Goal: Complete application form: Complete application form

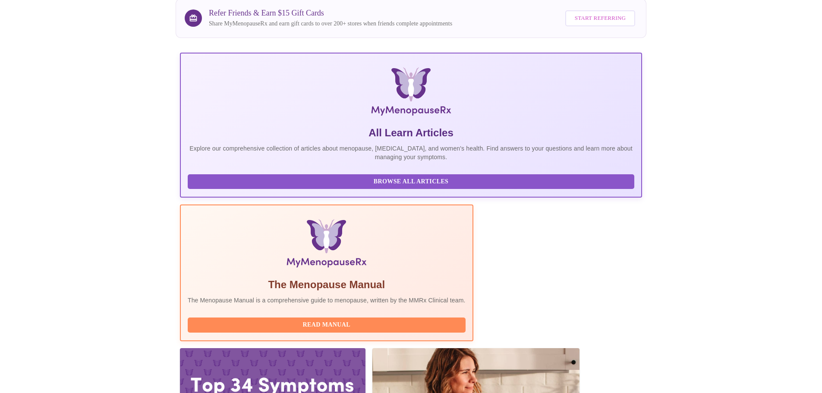
scroll to position [79, 0]
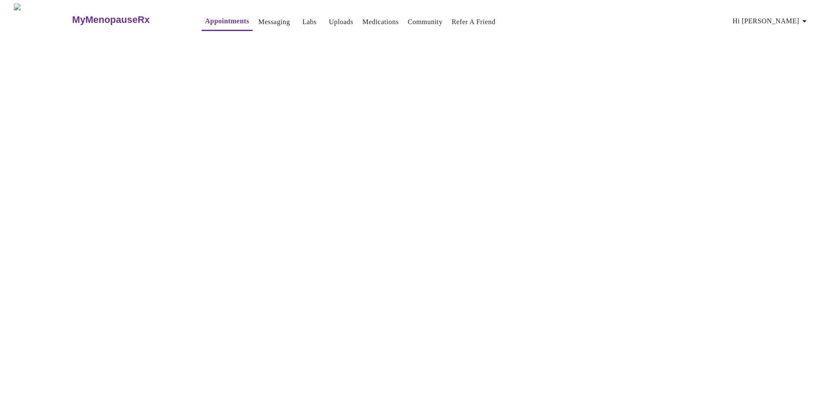
click at [205, 19] on link "Appointments" at bounding box center [227, 21] width 44 height 12
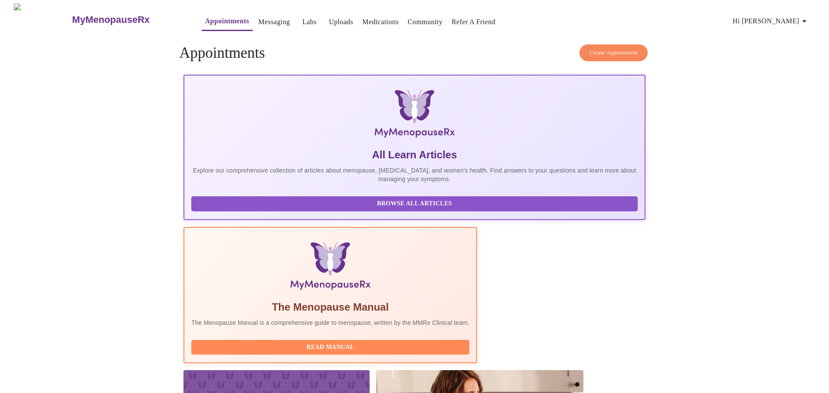
drag, startPoint x: 354, startPoint y: 279, endPoint x: 474, endPoint y: 281, distance: 120.0
click at [781, 16] on span "Hi [PERSON_NAME]" at bounding box center [771, 21] width 77 height 12
click at [794, 68] on li "Log out" at bounding box center [794, 65] width 40 height 16
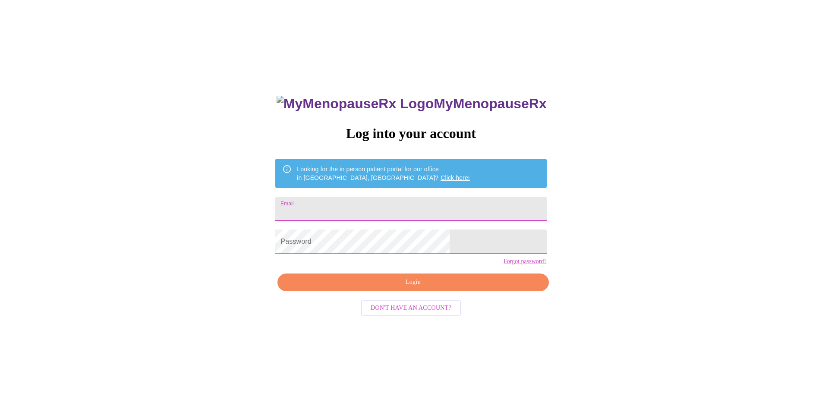
click at [383, 207] on input "Email" at bounding box center [410, 209] width 271 height 24
type input "[EMAIL_ADDRESS][DOMAIN_NAME]"
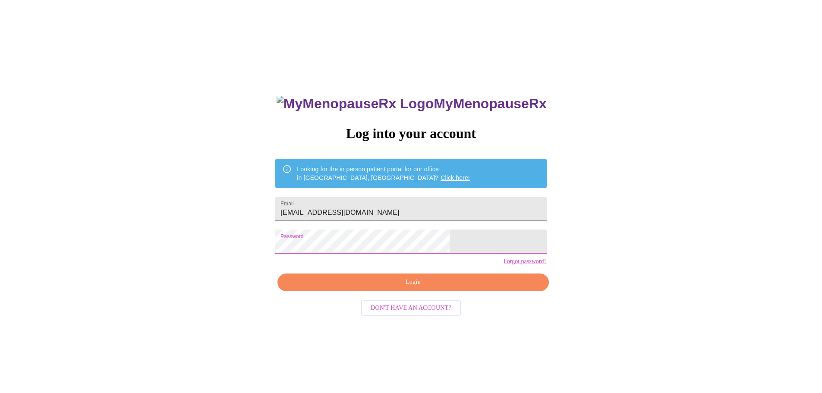
click at [405, 288] on span "Login" at bounding box center [413, 282] width 251 height 11
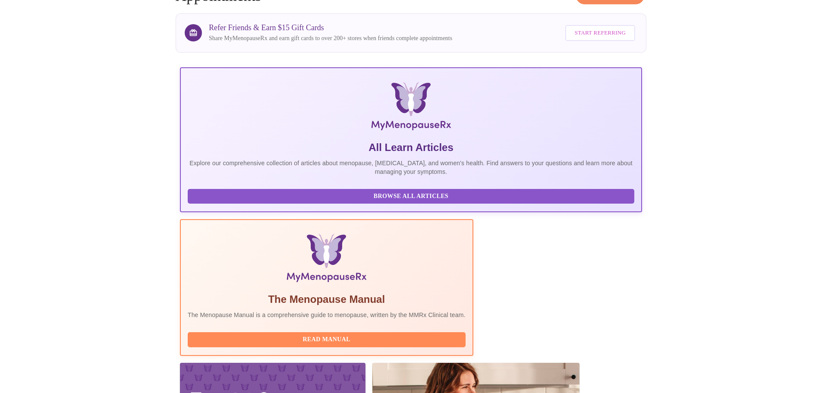
scroll to position [79, 0]
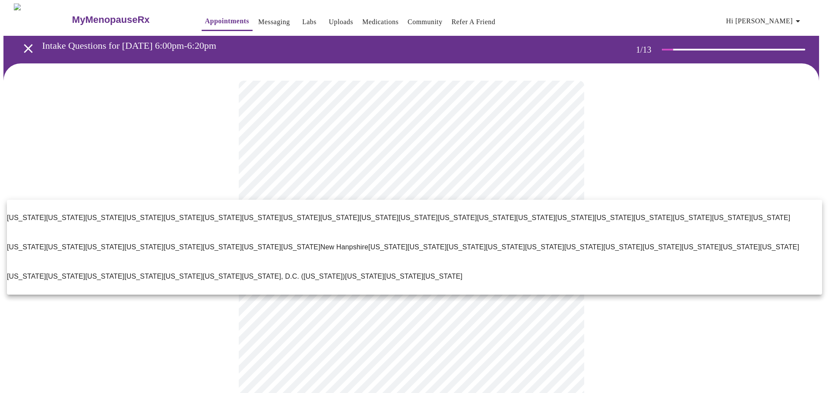
click at [370, 189] on body "MyMenopauseRx Appointments Messaging Labs Uploads Medications Community Refer a…" at bounding box center [414, 400] width 822 height 794
click at [371, 189] on div at bounding box center [414, 196] width 829 height 393
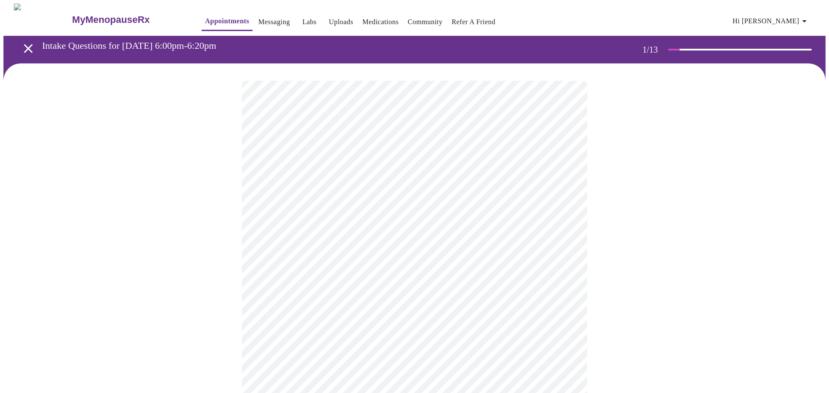
click at [380, 183] on body "MyMenopauseRx Appointments Messaging Labs Uploads Medications Community Refer a…" at bounding box center [414, 400] width 822 height 794
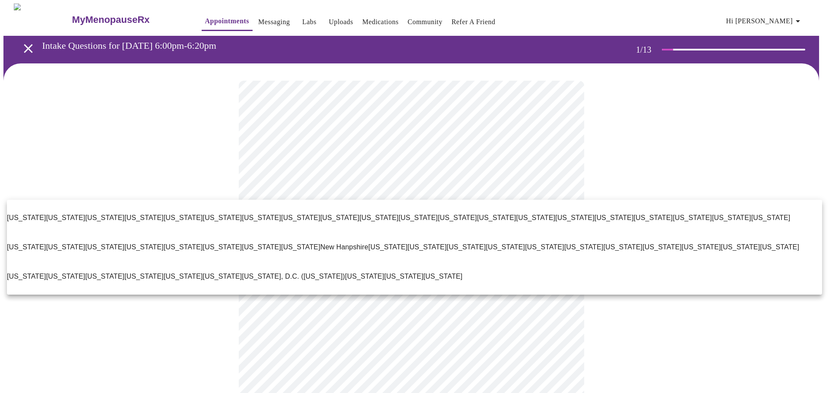
click at [380, 183] on div at bounding box center [414, 196] width 829 height 393
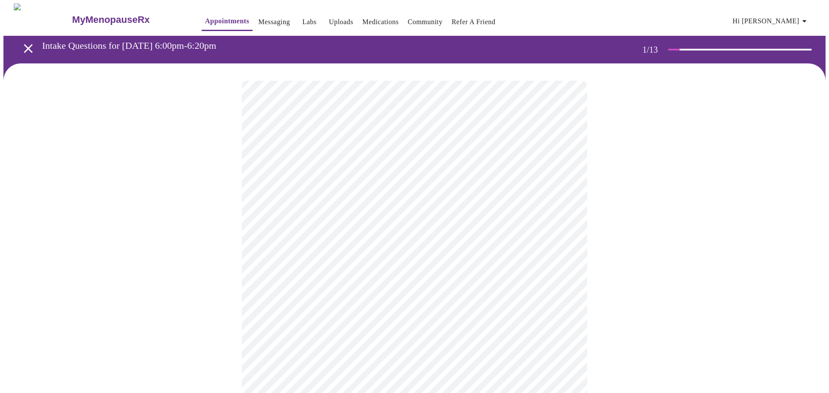
click at [380, 183] on body "MyMenopauseRx Appointments Messaging Labs Uploads Medications Community Refer a…" at bounding box center [414, 400] width 822 height 794
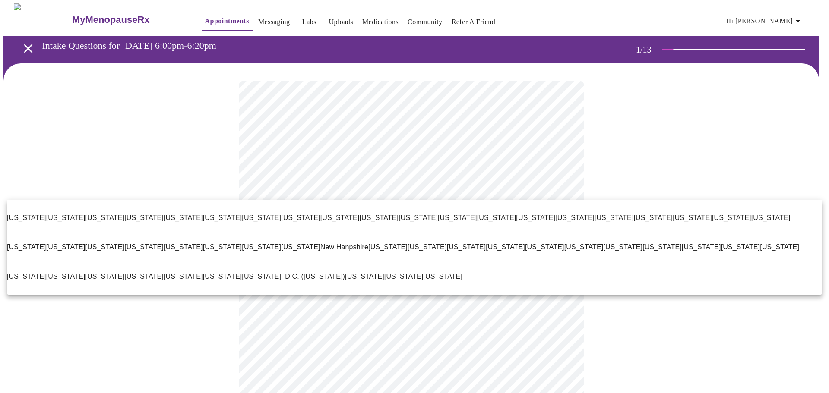
click at [46, 272] on p "[US_STATE]" at bounding box center [26, 277] width 39 height 10
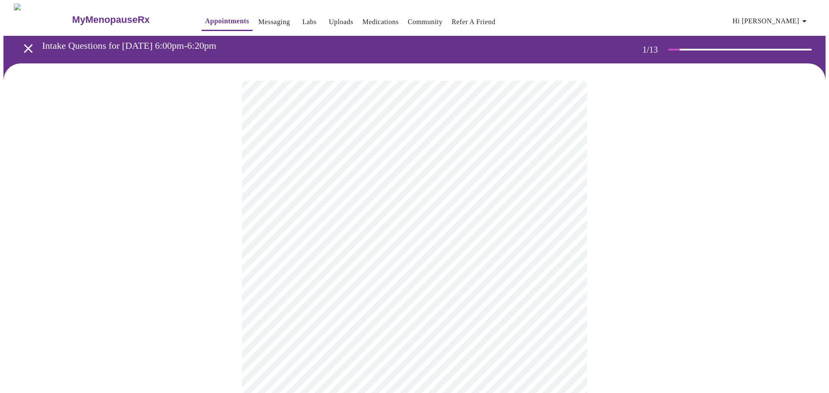
click at [341, 246] on body "MyMenopauseRx Appointments Messaging Labs Uploads Medications Community Refer a…" at bounding box center [414, 397] width 822 height 789
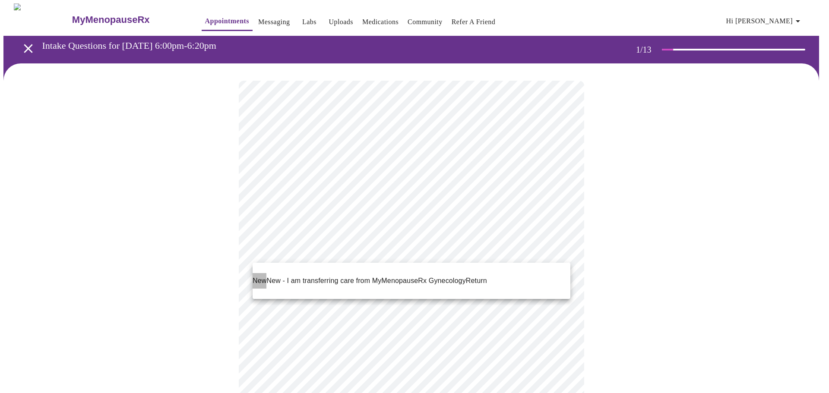
click at [263, 278] on span "New" at bounding box center [260, 281] width 14 height 10
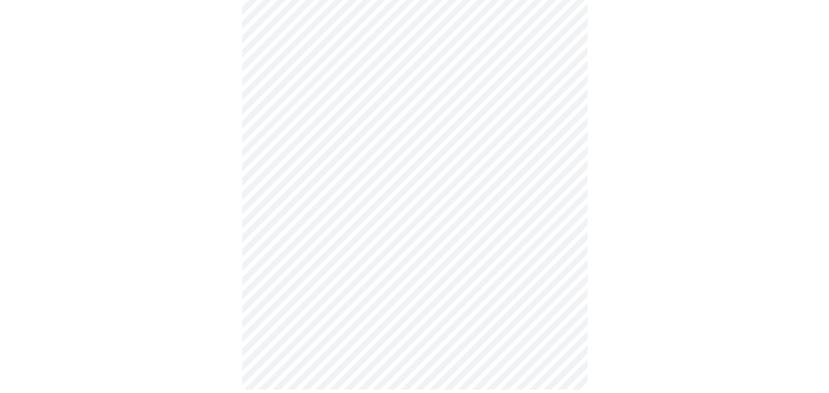
scroll to position [383, 0]
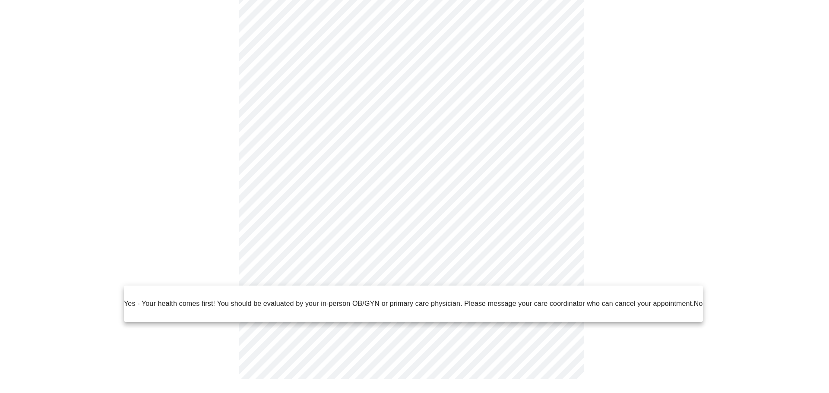
click at [342, 270] on body "MyMenopauseRx Appointments Messaging Labs Uploads Medications Community Refer a…" at bounding box center [414, 8] width 822 height 777
click at [694, 299] on p "No" at bounding box center [698, 304] width 9 height 10
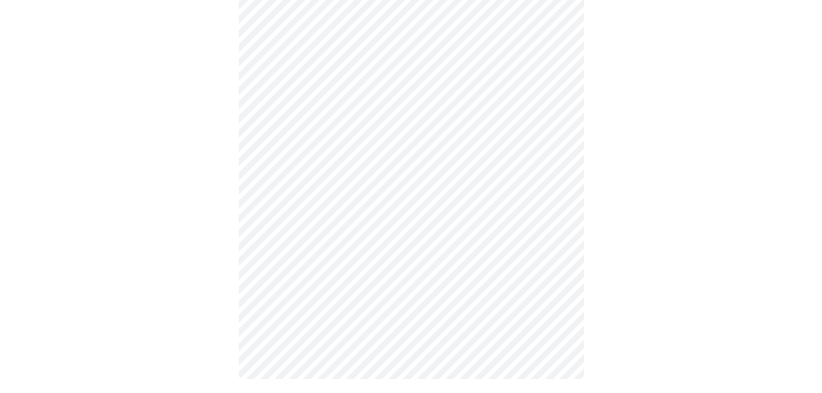
scroll to position [0, 0]
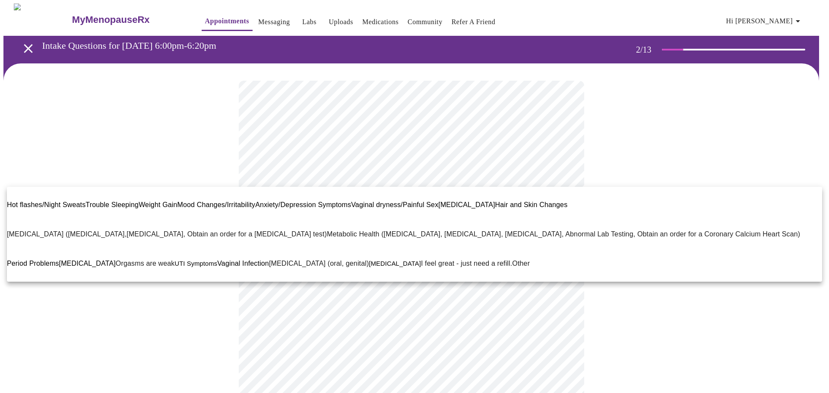
click at [531, 177] on body "MyMenopauseRx Appointments Messaging Labs Uploads Medications Community Refer a…" at bounding box center [414, 260] width 822 height 514
click at [51, 201] on span "Hot flashes/Night Sweats" at bounding box center [46, 204] width 79 height 7
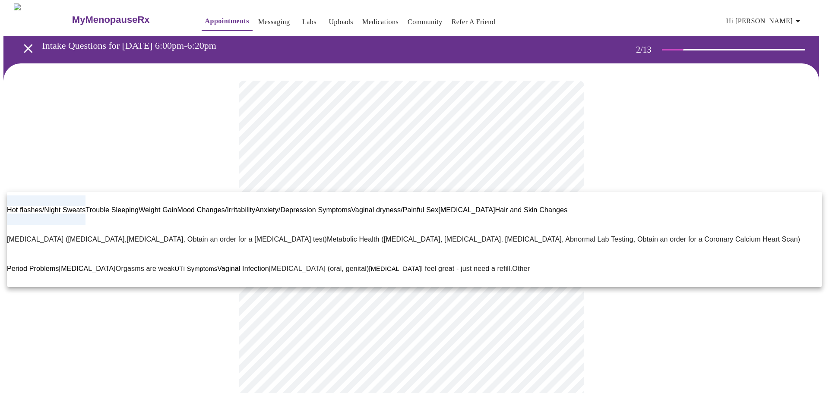
click at [560, 180] on body "MyMenopauseRx Appointments Messaging Labs Uploads Medications Community Refer a…" at bounding box center [414, 256] width 822 height 507
click at [116, 206] on span "Trouble Sleeping" at bounding box center [111, 209] width 53 height 7
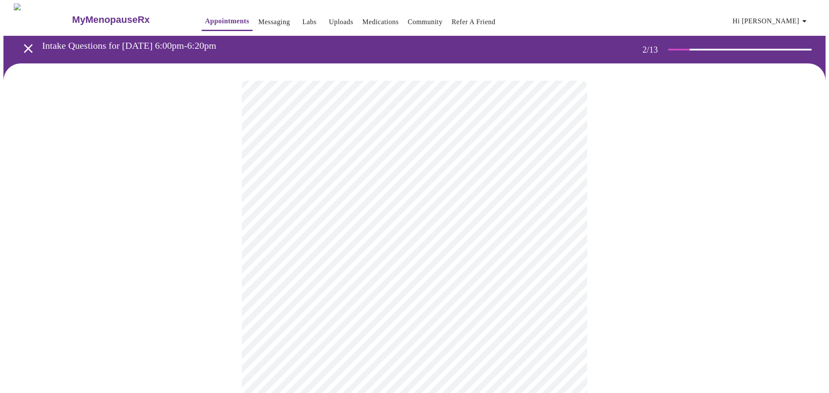
click at [562, 181] on body "MyMenopauseRx Appointments Messaging Labs Uploads Medications Community Refer a…" at bounding box center [414, 256] width 822 height 507
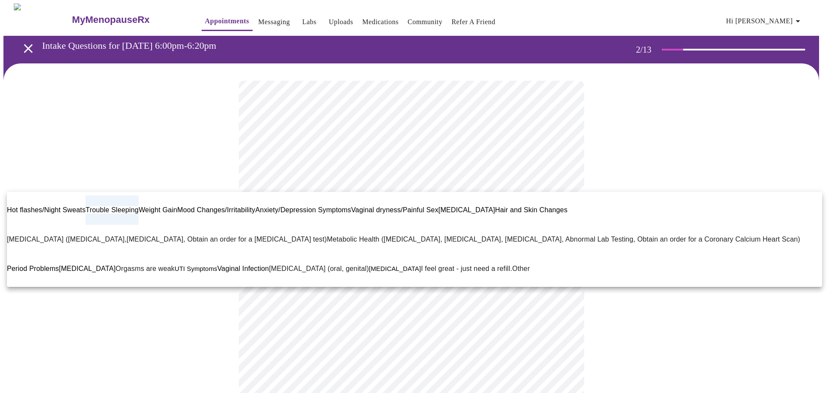
click at [31, 206] on span "Hot flashes/Night Sweats" at bounding box center [46, 209] width 79 height 7
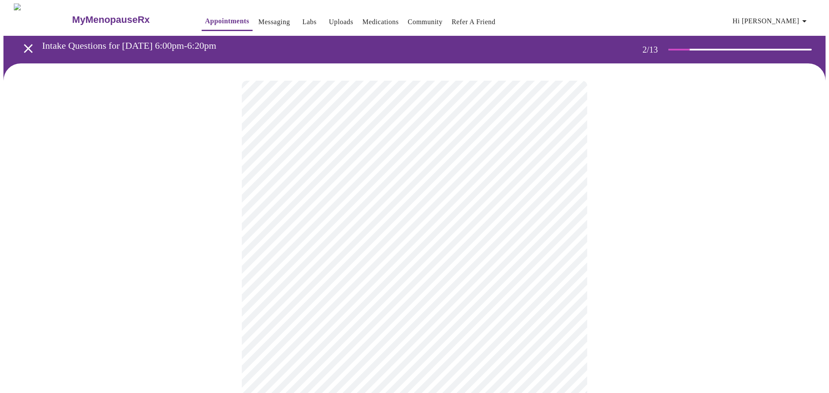
click at [462, 259] on body "MyMenopauseRx Appointments Messaging Labs Uploads Medications Community Refer a…" at bounding box center [414, 256] width 822 height 507
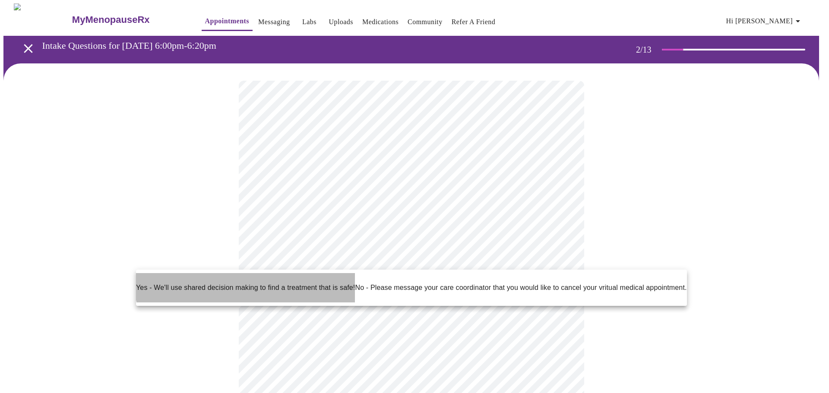
click at [259, 283] on p "Yes - We'll use shared decision making to find a treatment that is safe!" at bounding box center [245, 288] width 219 height 10
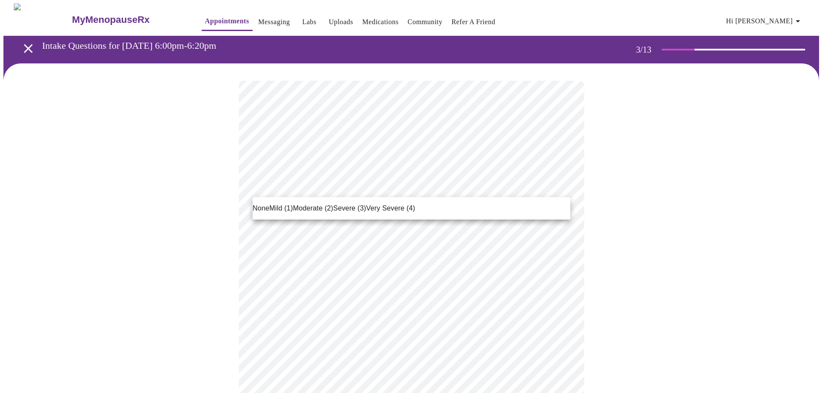
click at [344, 212] on span "Severe (3)" at bounding box center [349, 208] width 33 height 10
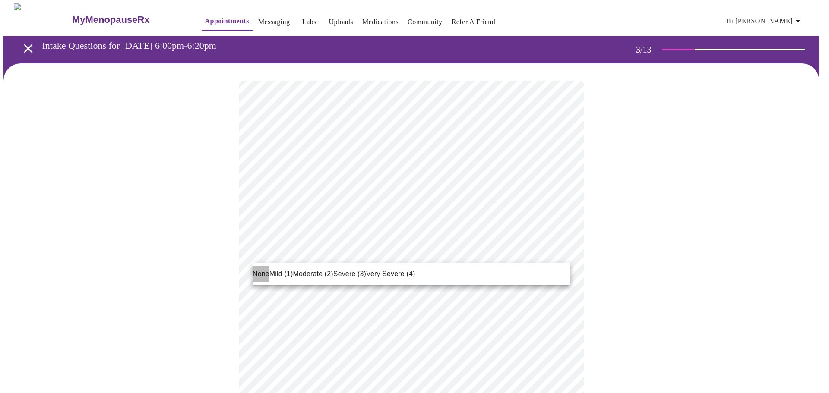
click at [256, 273] on span "None" at bounding box center [261, 274] width 17 height 10
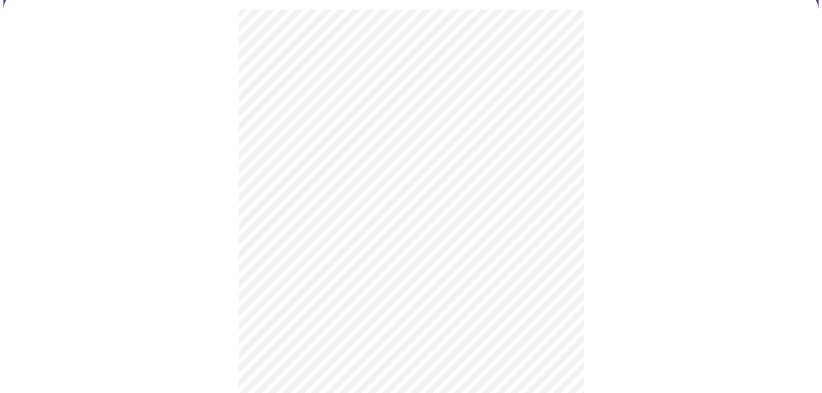
scroll to position [86, 0]
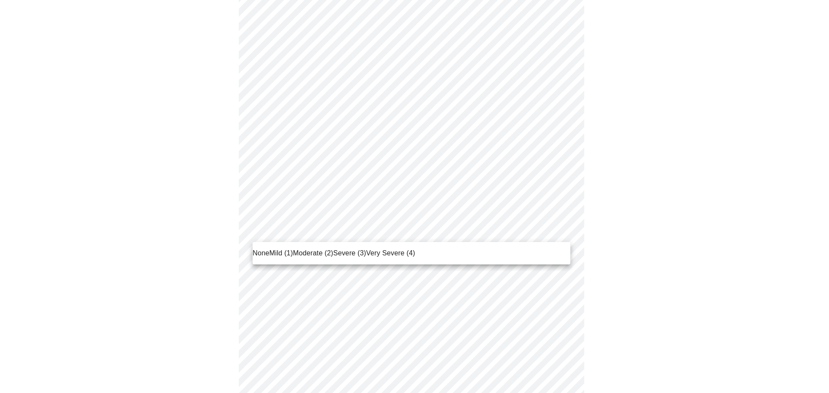
click at [344, 256] on span "Severe (3)" at bounding box center [349, 253] width 33 height 10
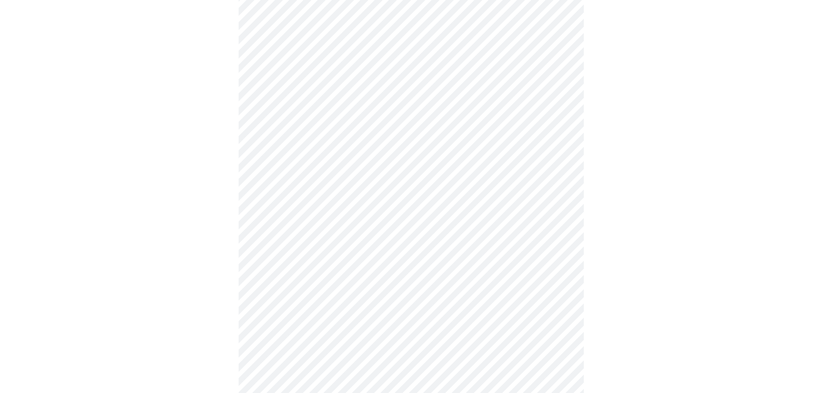
scroll to position [173, 0]
click at [418, 213] on body "MyMenopauseRx Appointments Messaging Labs Uploads Medications Community Refer a…" at bounding box center [414, 373] width 822 height 1084
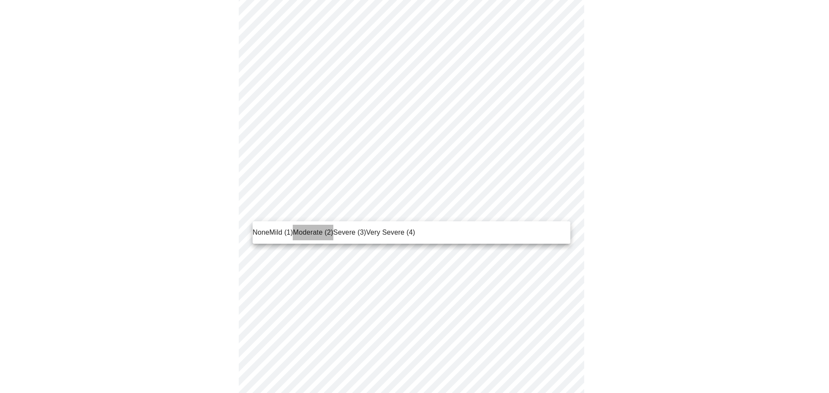
click at [312, 227] on li "Moderate (2)" at bounding box center [313, 233] width 40 height 16
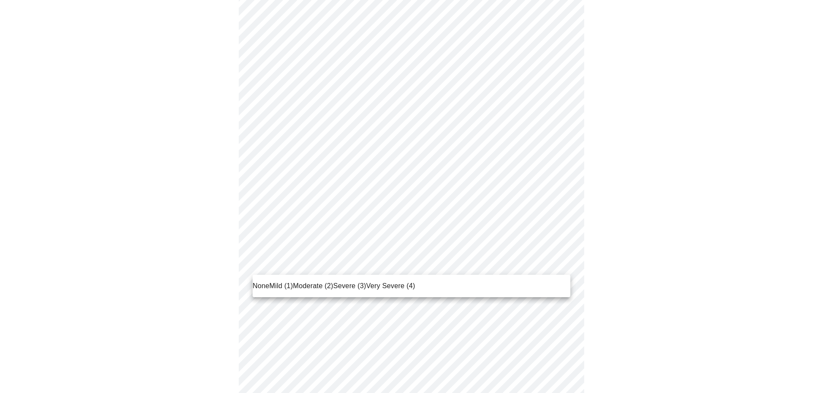
click at [548, 259] on body "MyMenopauseRx Appointments Messaging Labs Uploads Medications Community Refer a…" at bounding box center [414, 366] width 822 height 1071
click at [308, 289] on span "Moderate (2)" at bounding box center [313, 286] width 40 height 10
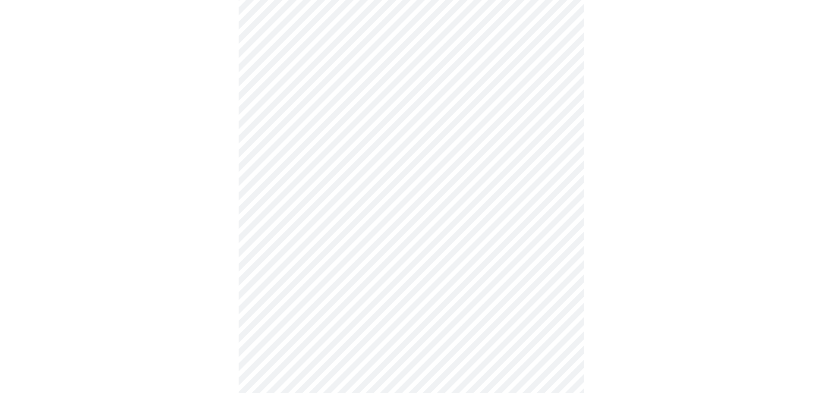
scroll to position [302, 0]
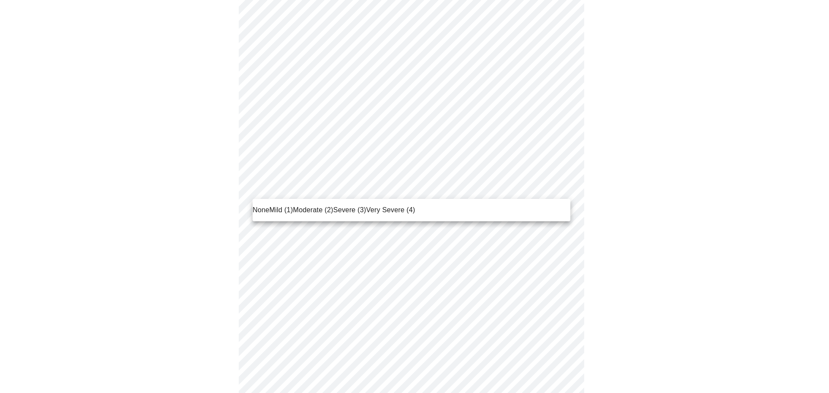
click at [472, 188] on body "MyMenopauseRx Appointments Messaging Labs Uploads Medications Community Refer a…" at bounding box center [414, 230] width 822 height 1059
click at [349, 210] on span "Severe (3)" at bounding box center [349, 210] width 33 height 10
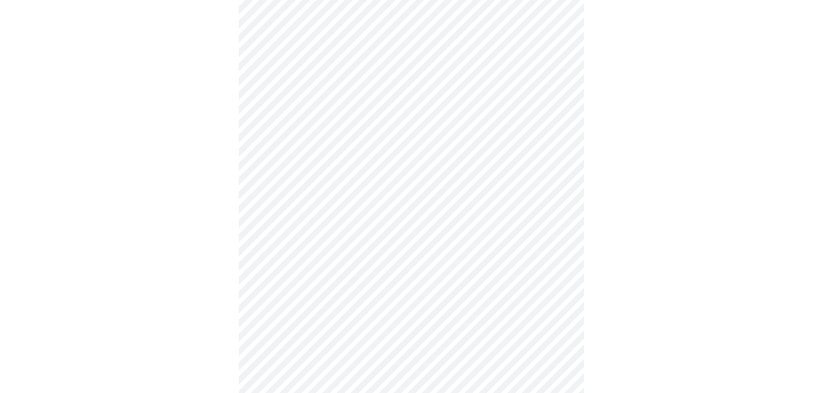
scroll to position [345, 0]
click at [543, 205] on body "MyMenopauseRx Appointments Messaging Labs Uploads Medications Community Refer a…" at bounding box center [410, 181] width 815 height 1047
click at [276, 233] on span "Mild (1)" at bounding box center [281, 233] width 24 height 10
click at [485, 209] on body "MyMenopauseRx Appointments Messaging Labs Uploads Medications Community Refer a…" at bounding box center [410, 175] width 815 height 1035
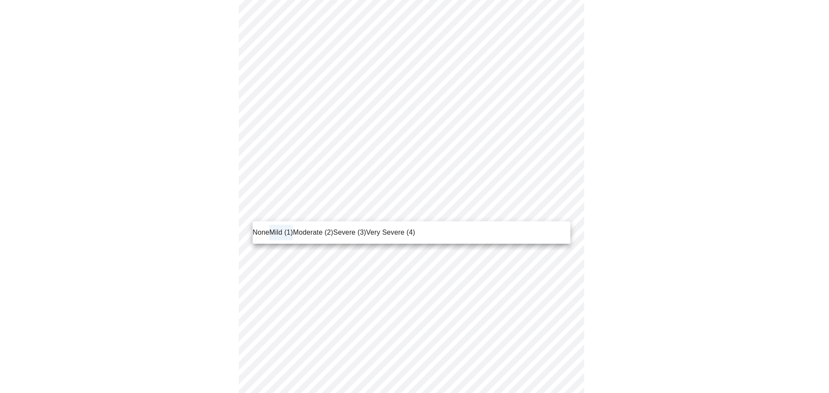
click at [253, 235] on span "None" at bounding box center [261, 233] width 17 height 10
click at [447, 208] on body "MyMenopauseRx Appointments Messaging Labs Uploads Medications Community Refer a…" at bounding box center [414, 175] width 822 height 1035
click at [279, 232] on span "Mild (1)" at bounding box center [281, 233] width 24 height 10
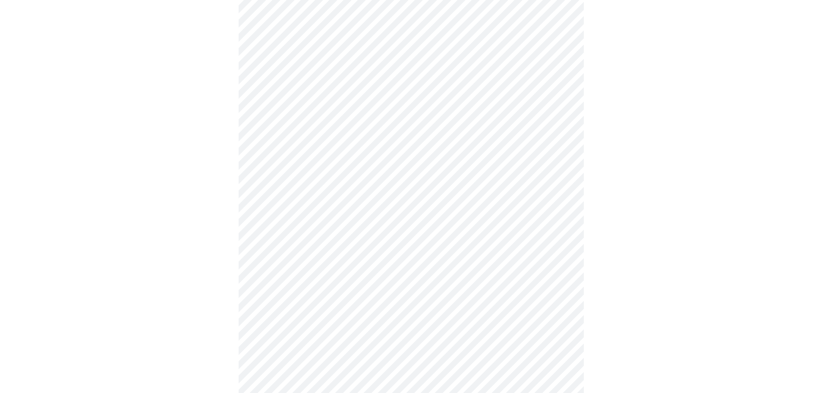
click at [383, 187] on body "MyMenopauseRx Appointments Messaging Labs Uploads Medications Community Refer a…" at bounding box center [410, 89] width 815 height 1035
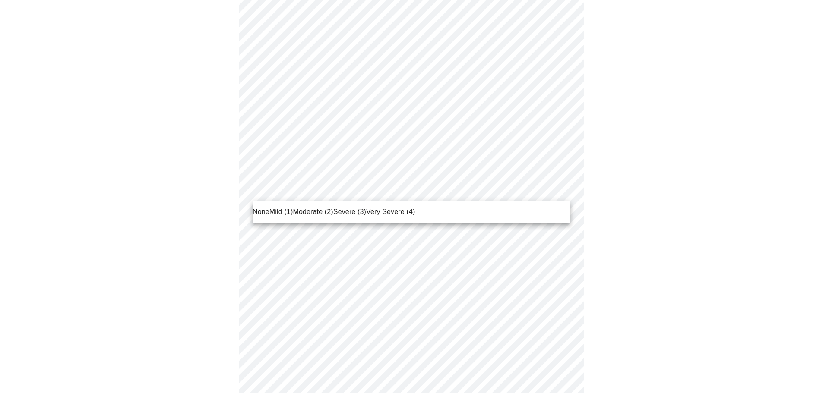
click at [345, 212] on span "Severe (3)" at bounding box center [349, 212] width 33 height 10
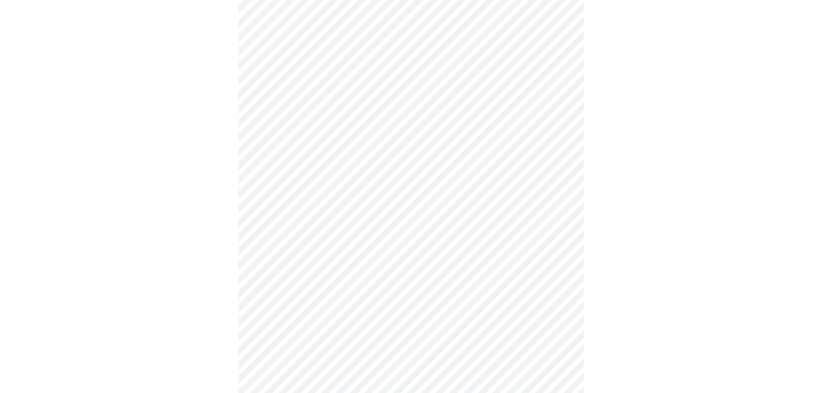
scroll to position [475, 0]
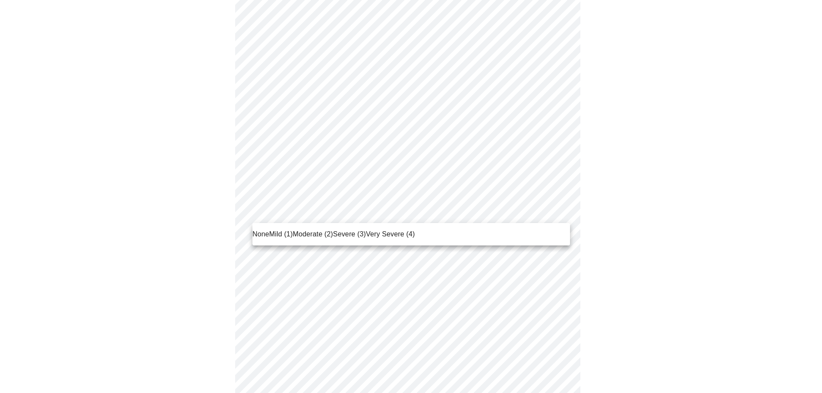
click at [377, 211] on body "MyMenopauseRx Appointments Messaging Labs Uploads Medications Community Refer a…" at bounding box center [410, 40] width 815 height 1023
click at [347, 229] on span "Severe (3)" at bounding box center [349, 234] width 33 height 10
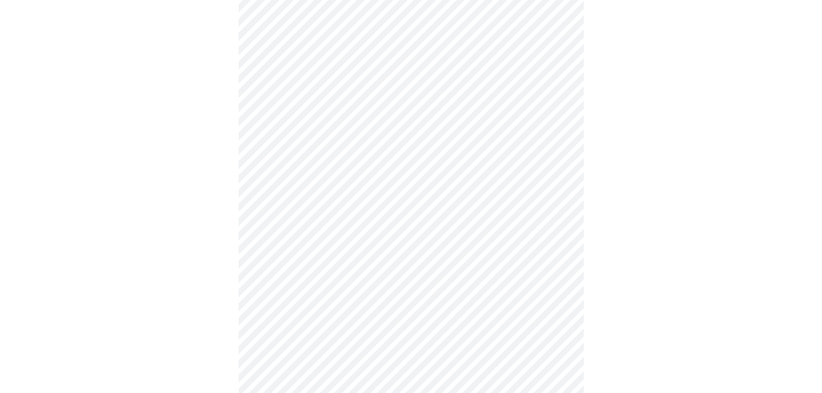
scroll to position [561, 0]
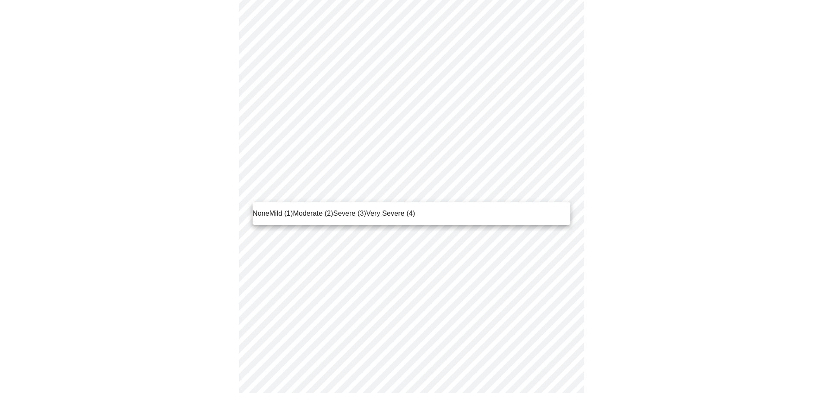
click at [311, 209] on span "Moderate (2)" at bounding box center [313, 214] width 40 height 10
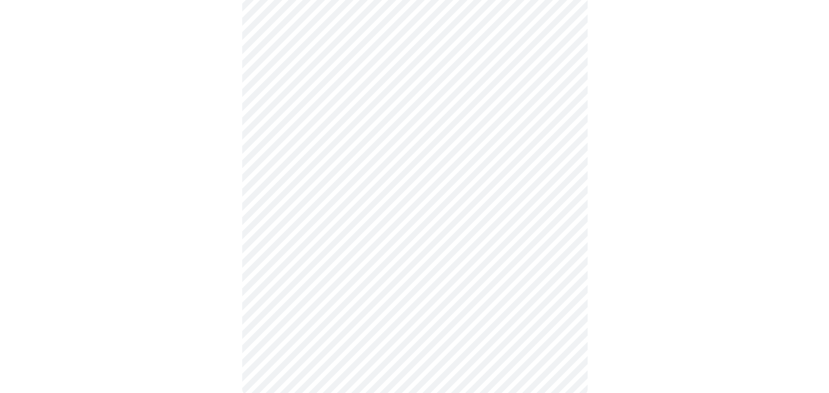
scroll to position [604, 0]
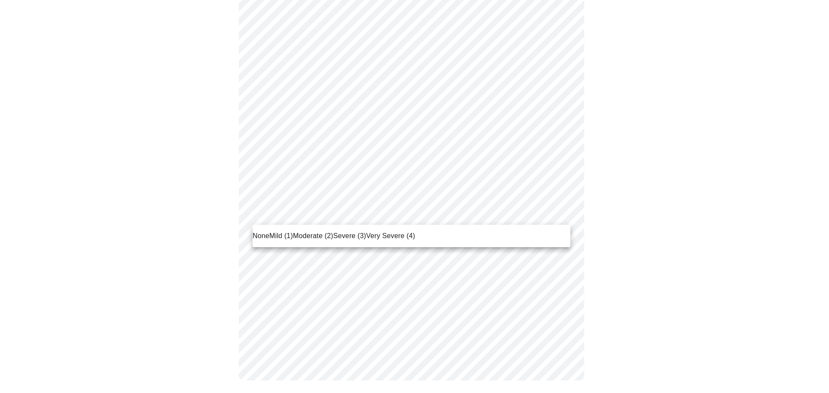
click at [274, 234] on span "Mild (1)" at bounding box center [281, 236] width 24 height 10
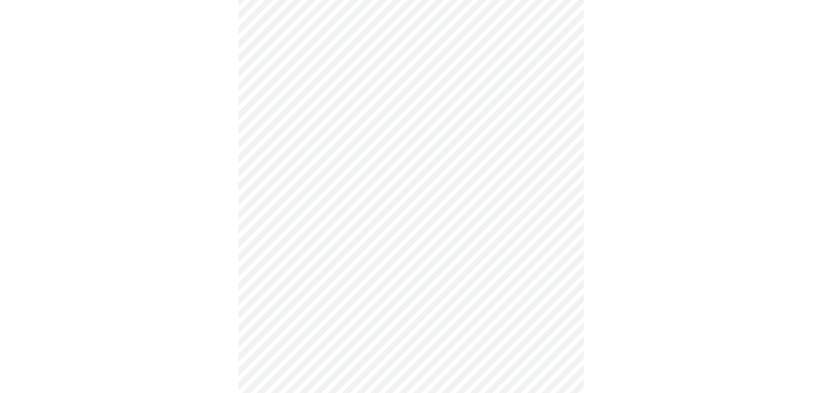
scroll to position [302, 0]
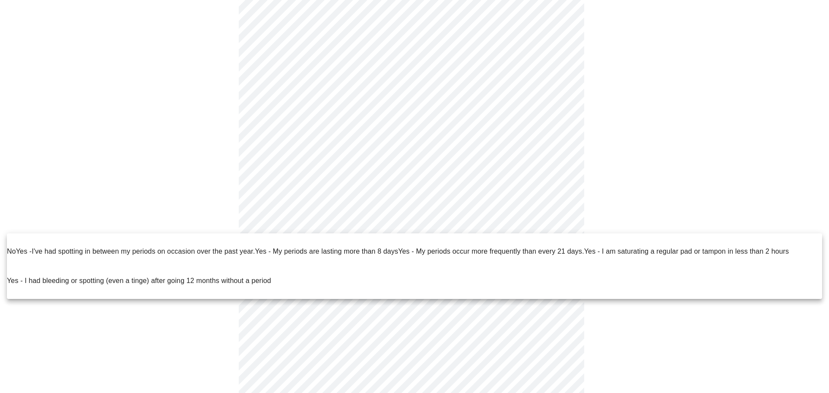
click at [408, 228] on body "MyMenopauseRx Appointments Messaging Labs Uploads Medications Community Refer a…" at bounding box center [414, 122] width 822 height 842
click at [10, 247] on p "No" at bounding box center [11, 252] width 9 height 10
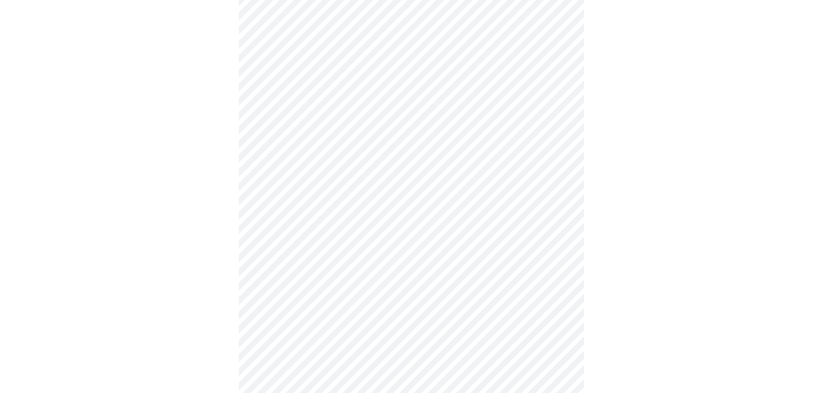
scroll to position [389, 0]
click at [379, 182] on body "MyMenopauseRx Appointments Messaging Labs Uploads Medications Community Refer a…" at bounding box center [410, 32] width 815 height 835
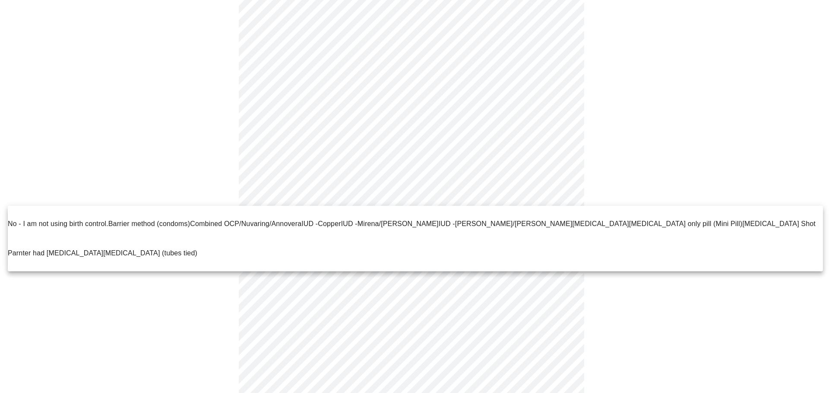
click at [13, 219] on p "No - I am not using birth control." at bounding box center [58, 224] width 101 height 10
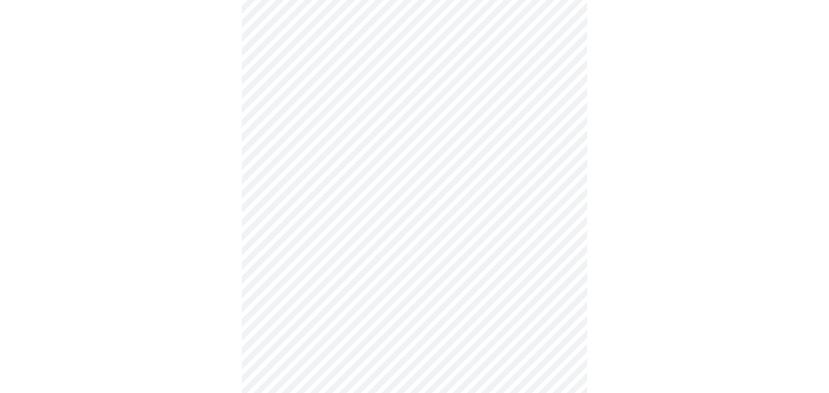
click at [358, 250] on body "MyMenopauseRx Appointments Messaging Labs Uploads Medications Community Refer a…" at bounding box center [414, 29] width 822 height 828
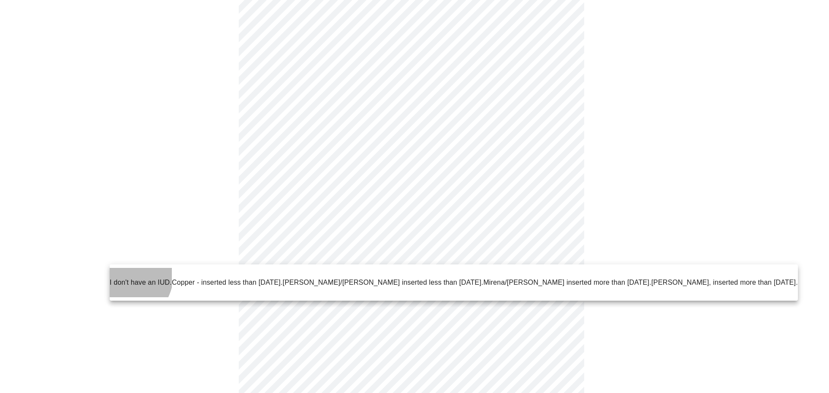
click at [120, 278] on p "I don't have an IUD." at bounding box center [141, 283] width 62 height 10
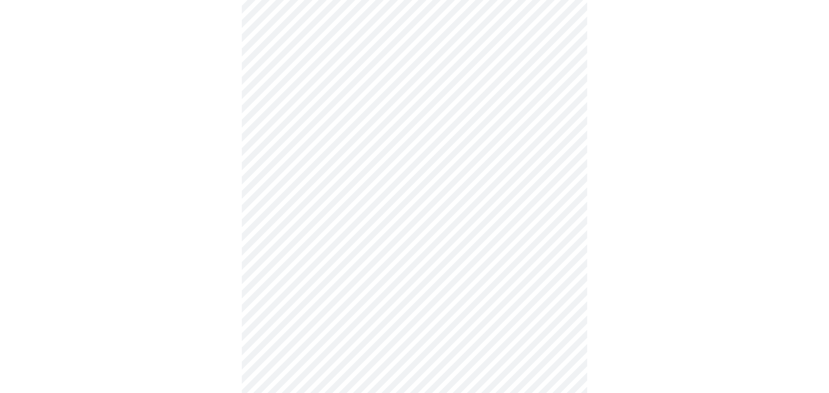
click at [343, 313] on body "MyMenopauseRx Appointments Messaging Labs Uploads Medications Community Refer a…" at bounding box center [414, 25] width 822 height 821
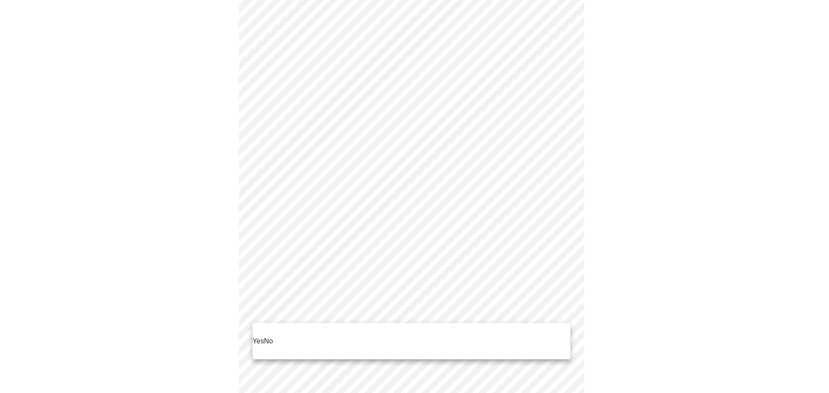
click at [272, 336] on p "No" at bounding box center [268, 341] width 9 height 10
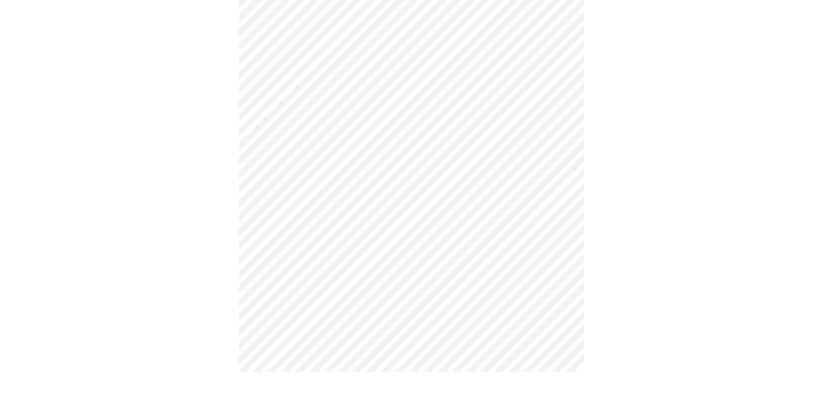
scroll to position [0, 0]
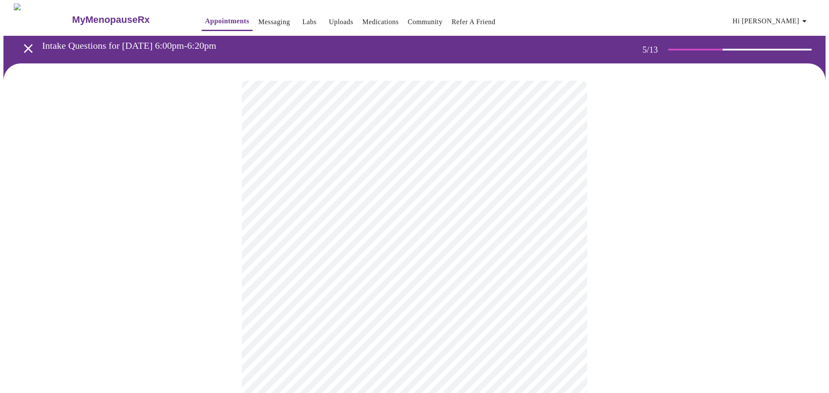
click at [480, 224] on body "MyMenopauseRx Appointments Messaging Labs Uploads Medications Community Refer a…" at bounding box center [414, 350] width 822 height 694
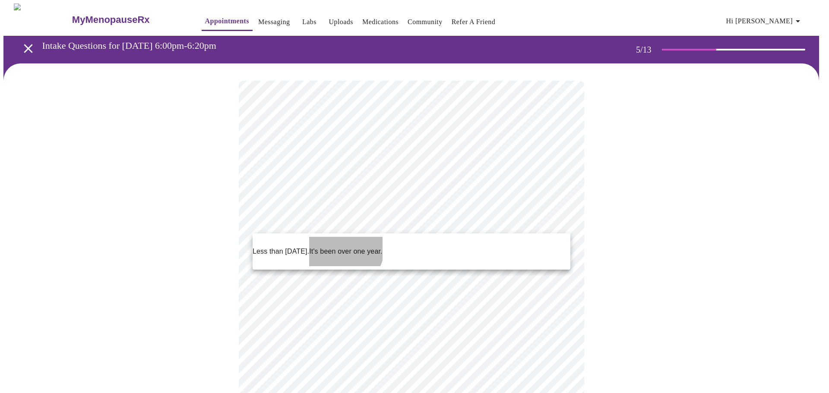
click at [351, 247] on p "It's been over one year." at bounding box center [345, 252] width 73 height 10
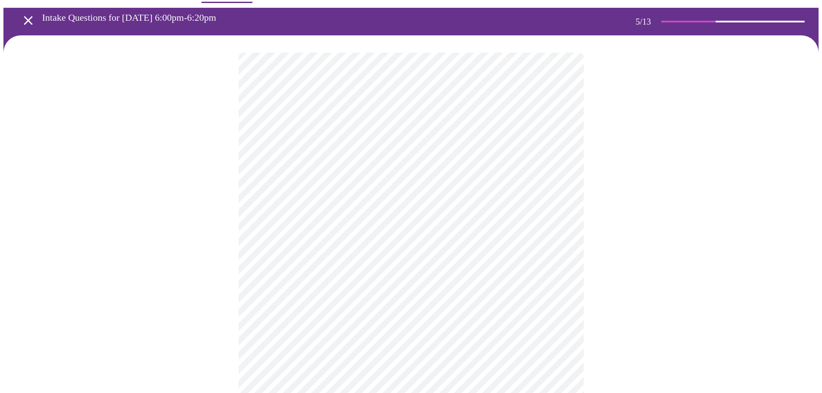
scroll to position [43, 0]
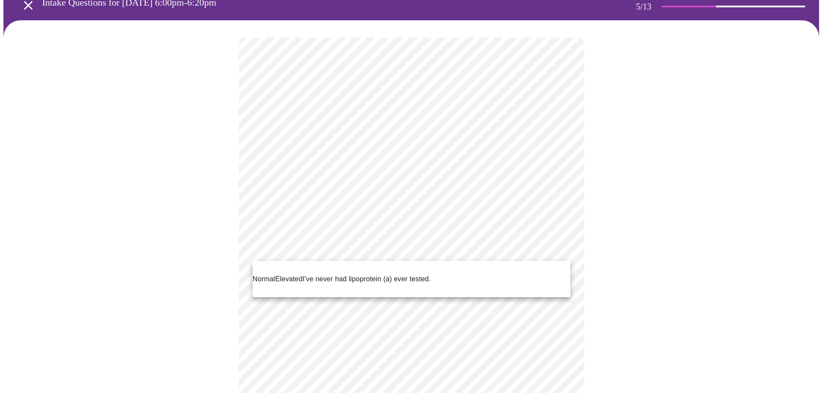
click at [410, 253] on body "MyMenopauseRx Appointments Messaging Labs Uploads Medications Community Refer a…" at bounding box center [414, 303] width 822 height 687
click at [417, 274] on p "I've never had lipoprotein (a) ever tested." at bounding box center [367, 279] width 128 height 10
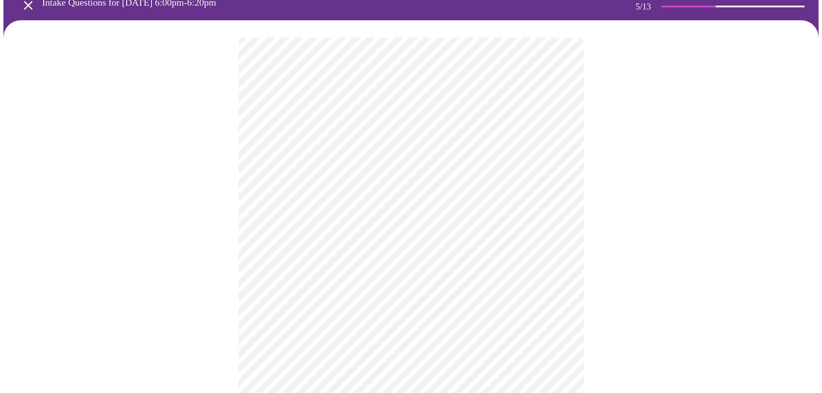
click at [484, 256] on body "MyMenopauseRx Appointments Messaging Labs Uploads Medications Community Refer a…" at bounding box center [410, 300] width 815 height 680
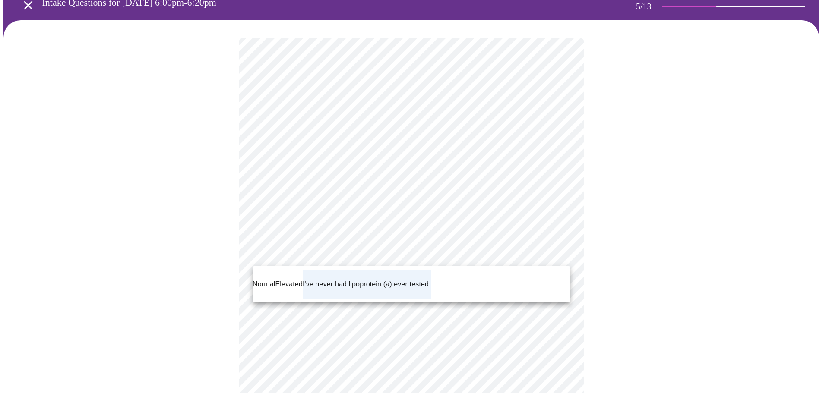
click at [535, 259] on div at bounding box center [414, 196] width 829 height 393
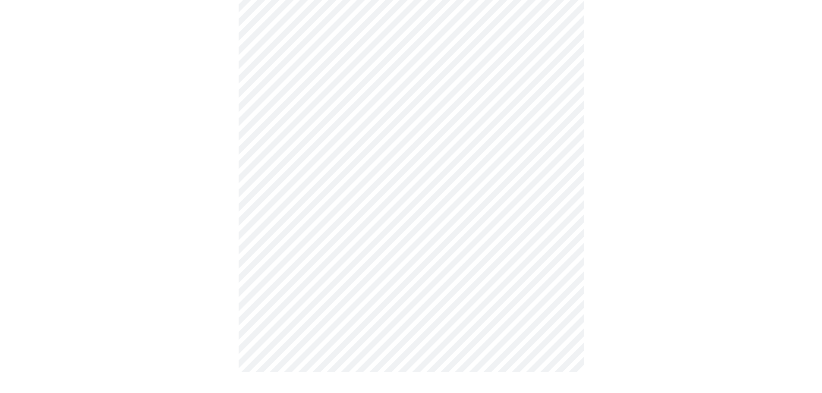
scroll to position [0, 0]
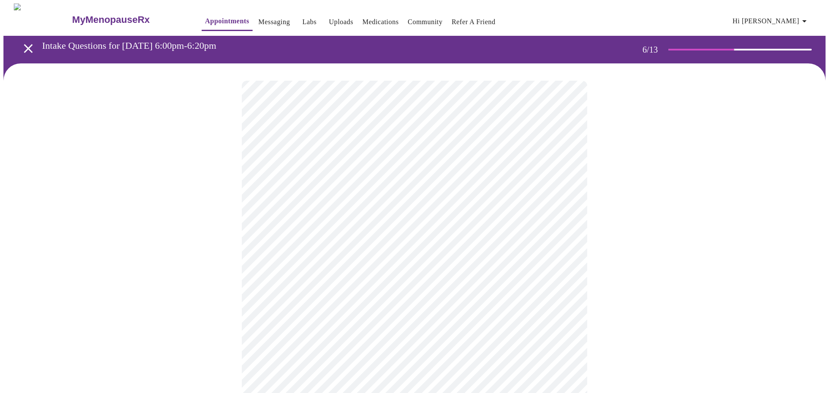
click at [344, 247] on body "MyMenopauseRx Appointments Messaging Labs Uploads Medications Community Refer a…" at bounding box center [414, 232] width 822 height 458
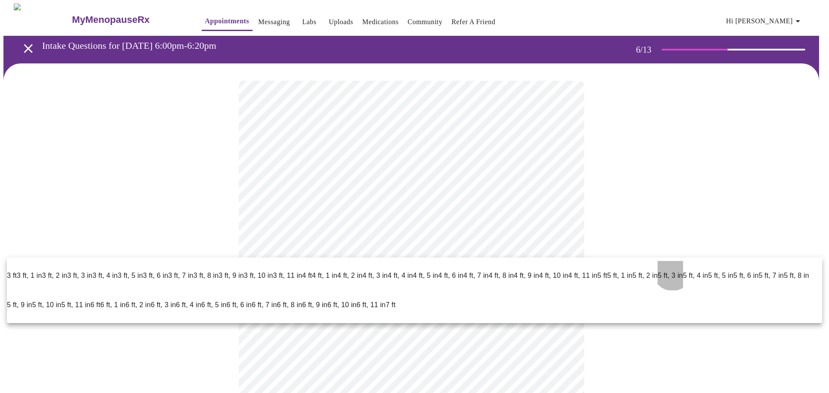
click at [671, 272] on p "5 ft, 3 in" at bounding box center [669, 276] width 25 height 10
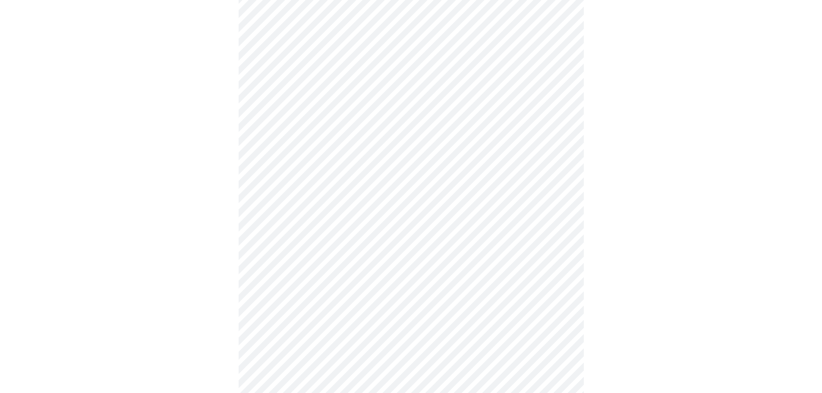
scroll to position [2245, 0]
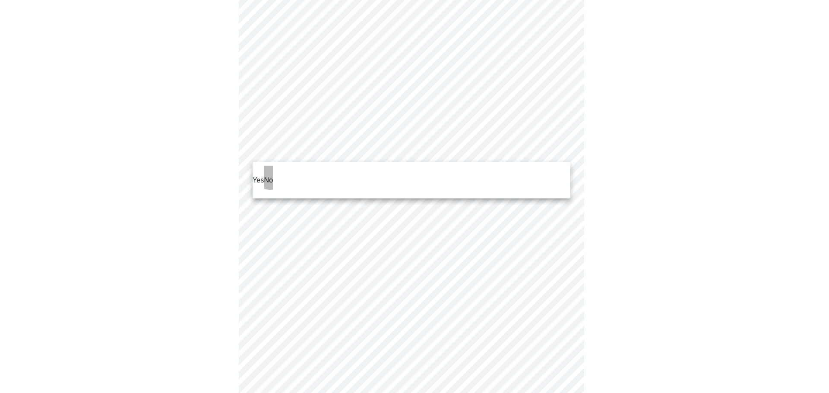
click at [270, 175] on p "No" at bounding box center [268, 180] width 9 height 10
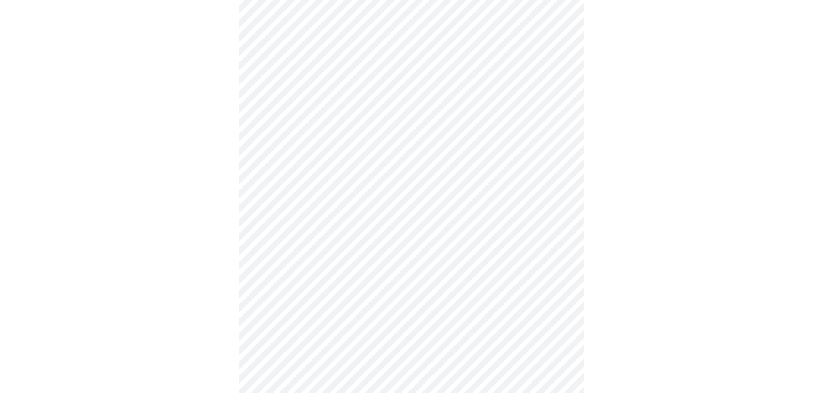
scroll to position [389, 0]
click at [391, 324] on body "MyMenopauseRx Appointments Messaging Labs Uploads Medications Community Refer a…" at bounding box center [410, 36] width 815 height 843
click at [271, 357] on span "No" at bounding box center [268, 356] width 9 height 10
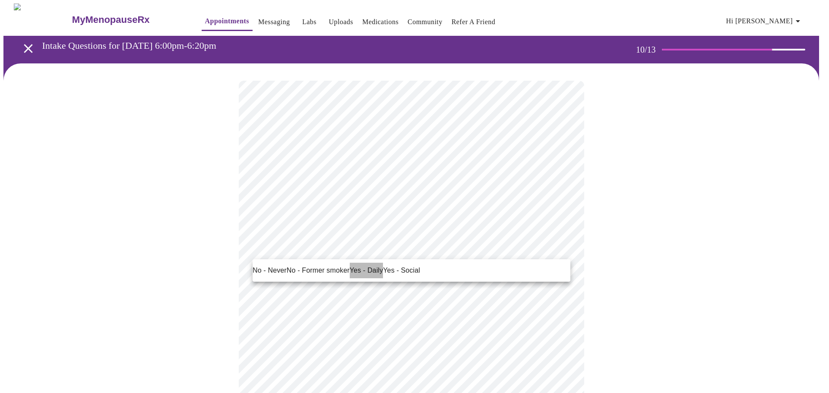
click at [371, 269] on span "Yes - Daily" at bounding box center [367, 270] width 34 height 10
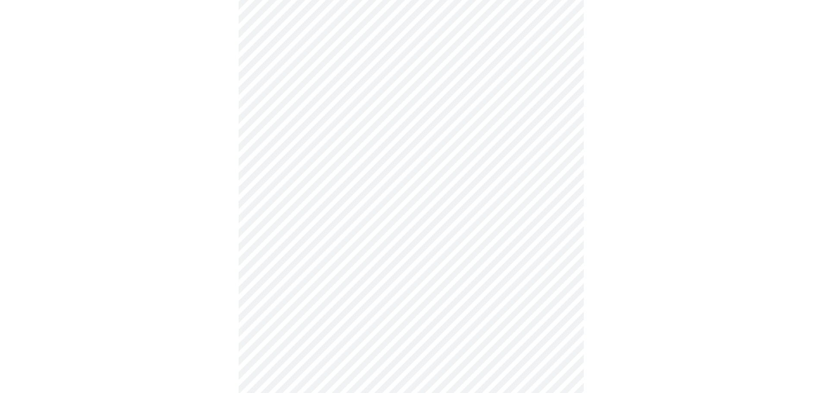
scroll to position [648, 0]
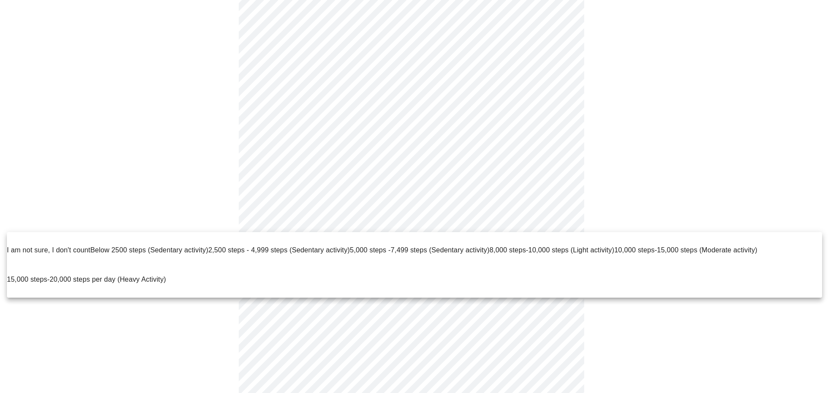
click at [72, 247] on span "I am not sure, I don't count" at bounding box center [48, 250] width 83 height 7
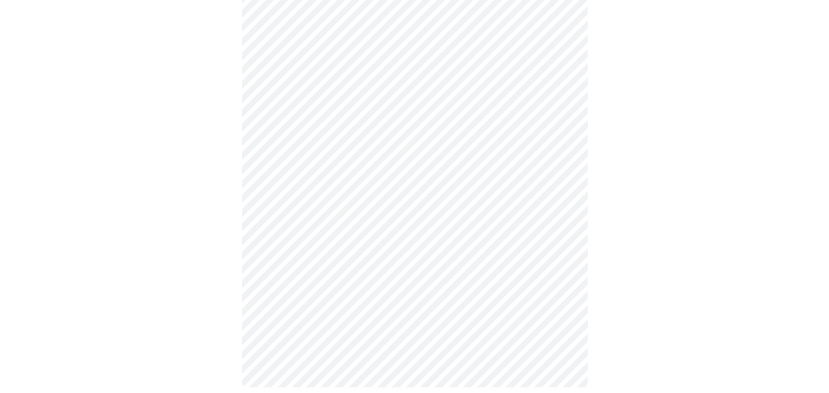
scroll to position [721, 0]
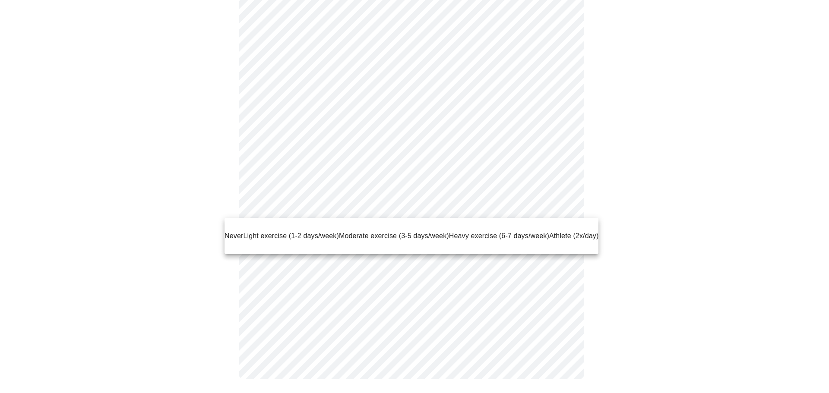
click at [279, 232] on span "Light exercise (1-2 days/week)" at bounding box center [291, 235] width 96 height 7
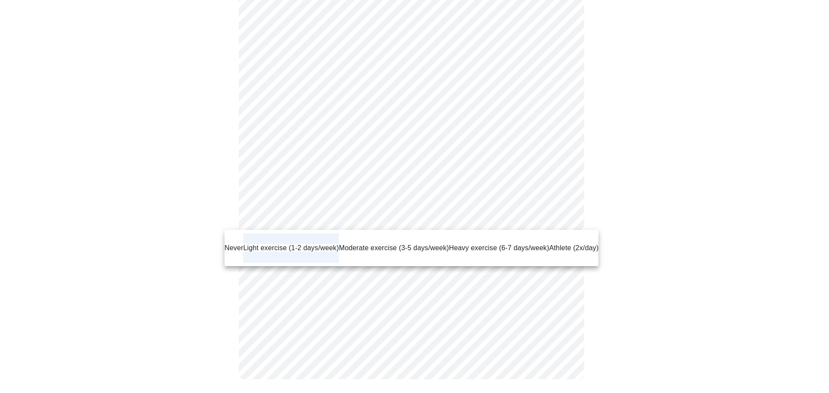
click at [637, 222] on div at bounding box center [414, 196] width 829 height 393
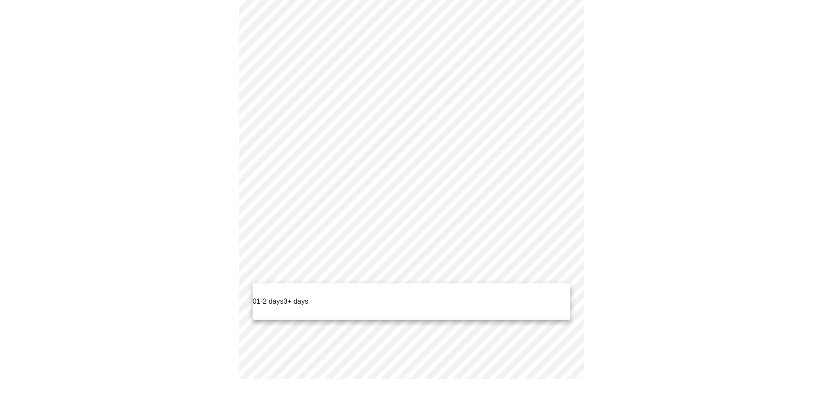
click at [255, 297] on p "0" at bounding box center [255, 302] width 4 height 10
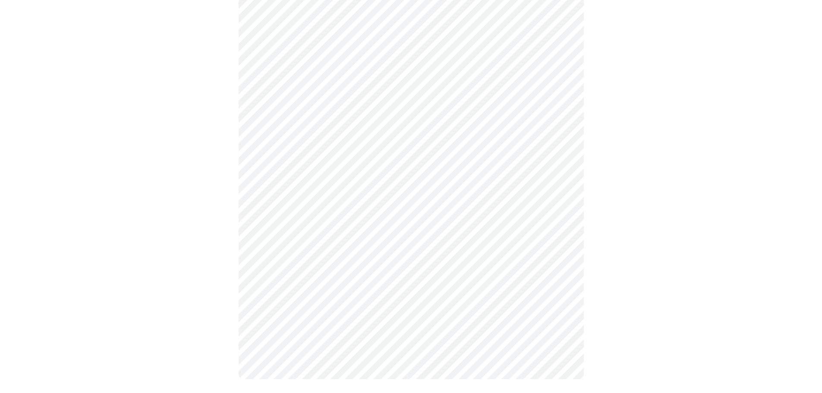
scroll to position [0, 0]
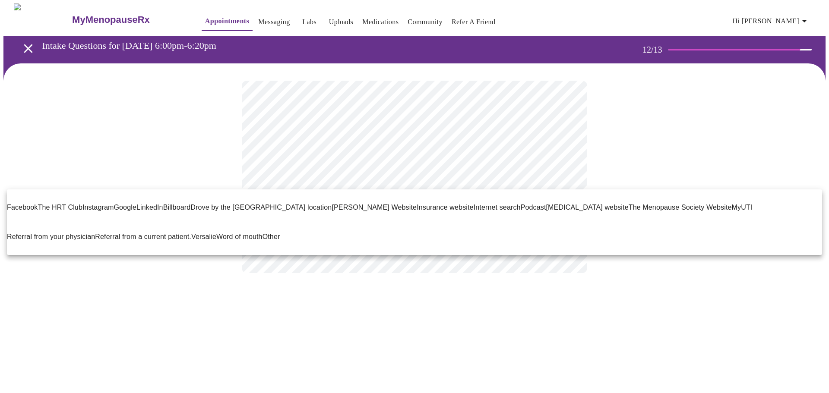
click at [397, 174] on body "MyMenopauseRx Appointments Messaging Labs Uploads Medications Community Refer a…" at bounding box center [414, 146] width 822 height 287
click at [124, 202] on span "Google" at bounding box center [125, 207] width 23 height 10
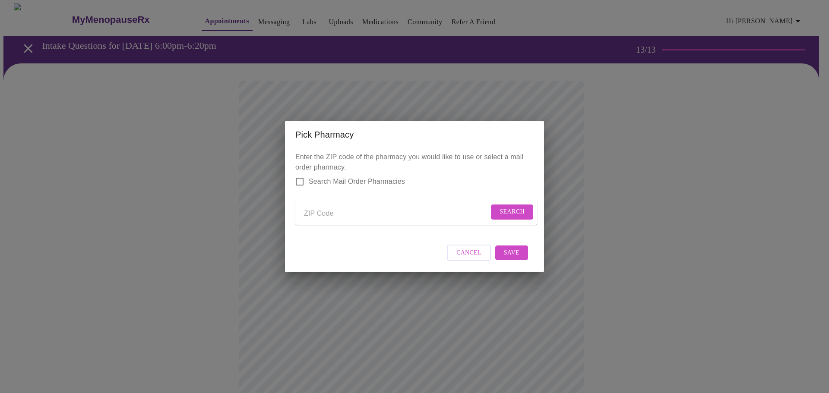
click at [340, 214] on input "Send a message to your care team" at bounding box center [396, 214] width 185 height 14
type input "37813"
click at [518, 207] on span "Search" at bounding box center [511, 212] width 25 height 11
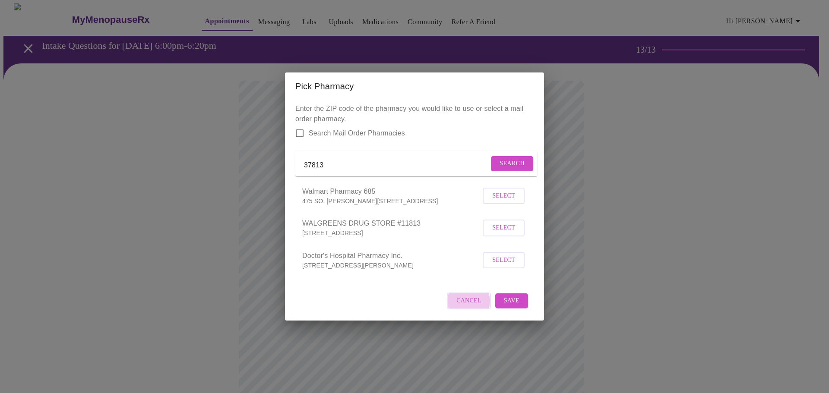
click at [467, 307] on span "Cancel" at bounding box center [468, 301] width 25 height 11
click at [298, 132] on input "Search Mail Order Pharmacies" at bounding box center [300, 133] width 18 height 18
checkbox input "true"
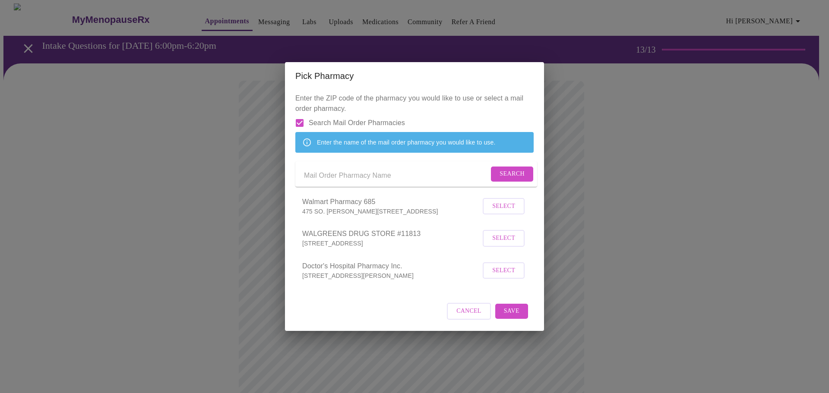
click at [317, 176] on input "Send a message to your care team" at bounding box center [396, 176] width 185 height 14
type input "37813"
click at [503, 174] on span "Search" at bounding box center [511, 174] width 25 height 11
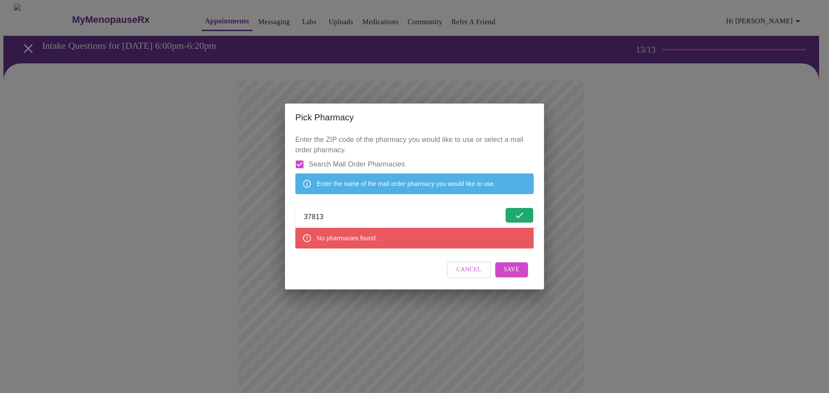
click at [297, 155] on input "Search Mail Order Pharmacies" at bounding box center [300, 164] width 18 height 18
checkbox input "false"
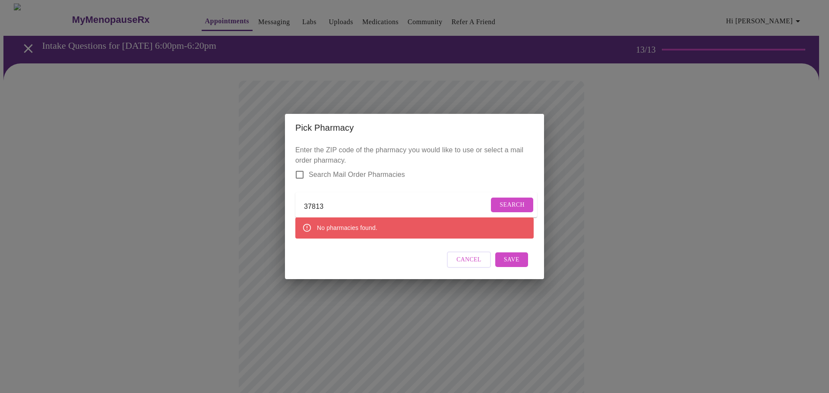
click at [519, 200] on span "Search" at bounding box center [511, 205] width 25 height 11
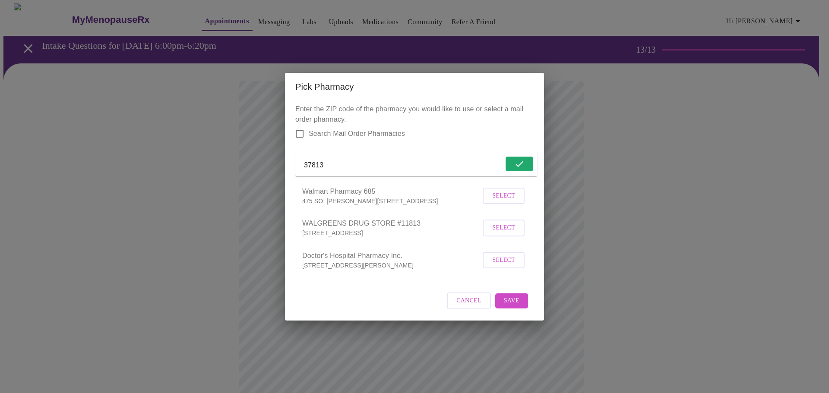
click at [342, 163] on input "37813" at bounding box center [403, 166] width 199 height 14
type input "37814"
click at [518, 164] on span "Search" at bounding box center [511, 163] width 25 height 11
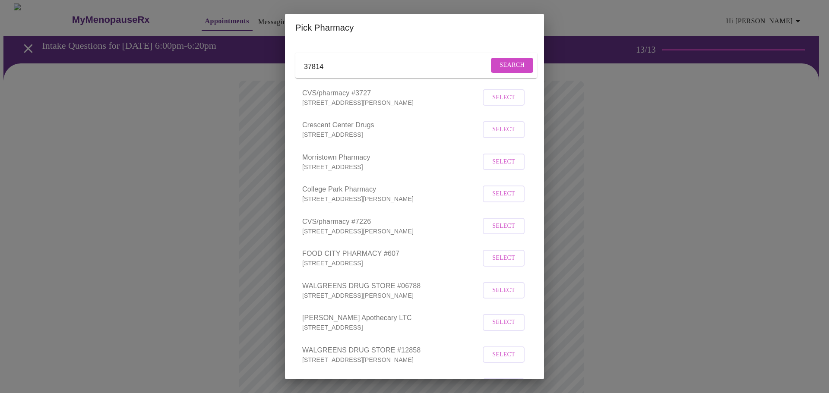
scroll to position [25, 0]
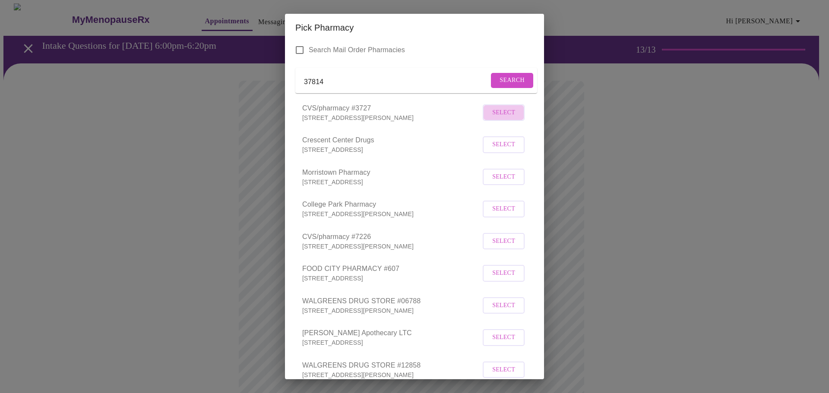
click at [495, 118] on span "Select" at bounding box center [503, 112] width 23 height 11
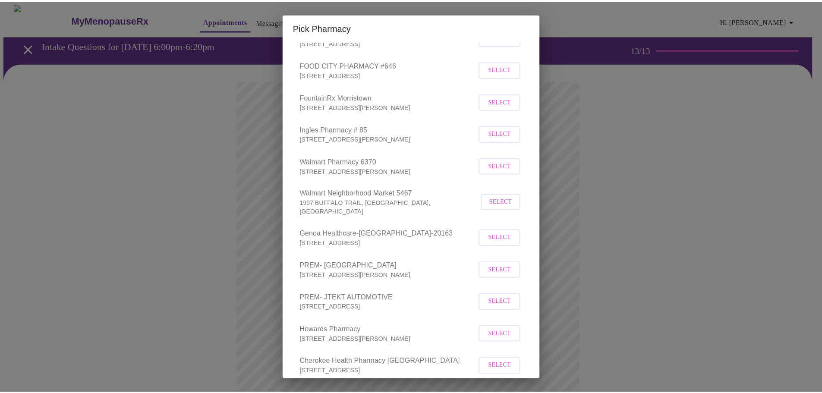
scroll to position [455, 0]
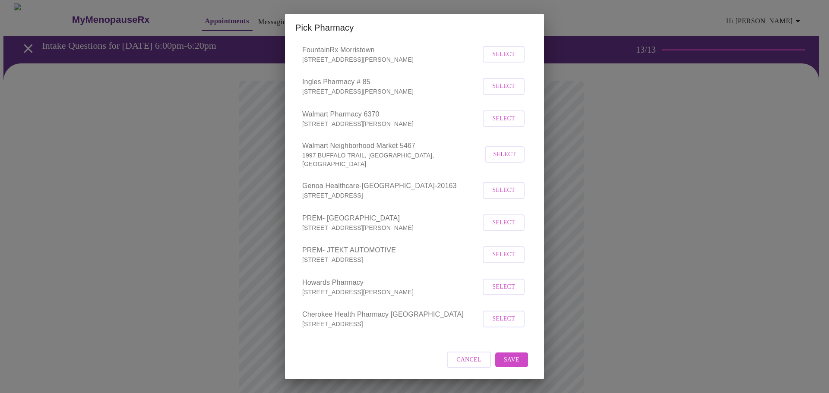
click at [512, 354] on button "Save" at bounding box center [511, 360] width 33 height 15
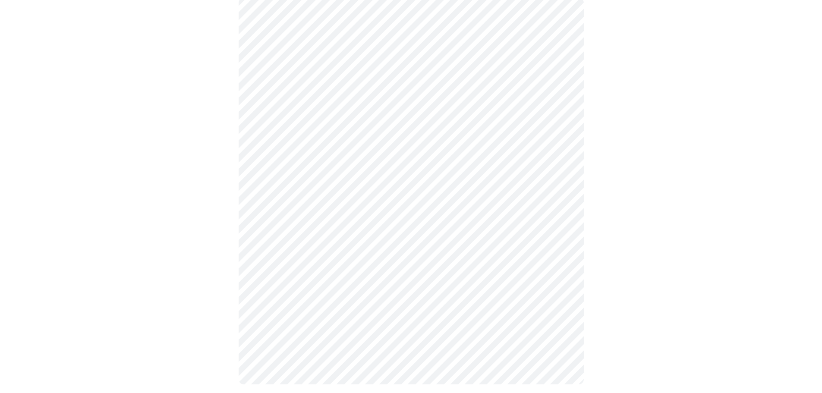
scroll to position [86, 0]
click at [563, 179] on body "MyMenopauseRx Appointments Messaging Labs Uploads Medications Community Refer a…" at bounding box center [410, 157] width 815 height 481
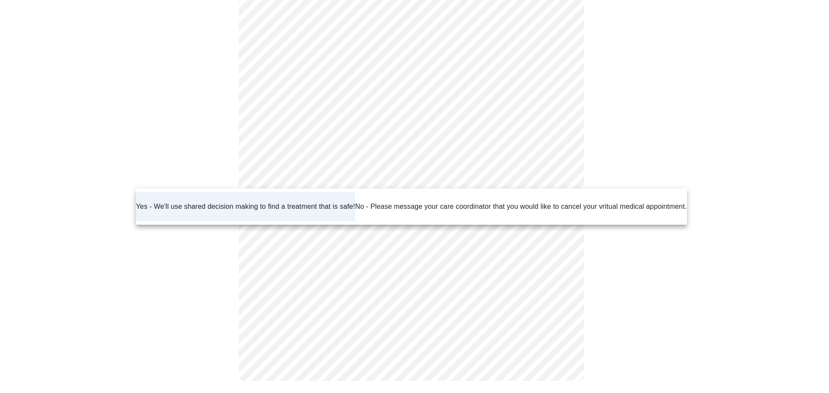
click at [639, 231] on div at bounding box center [414, 196] width 829 height 393
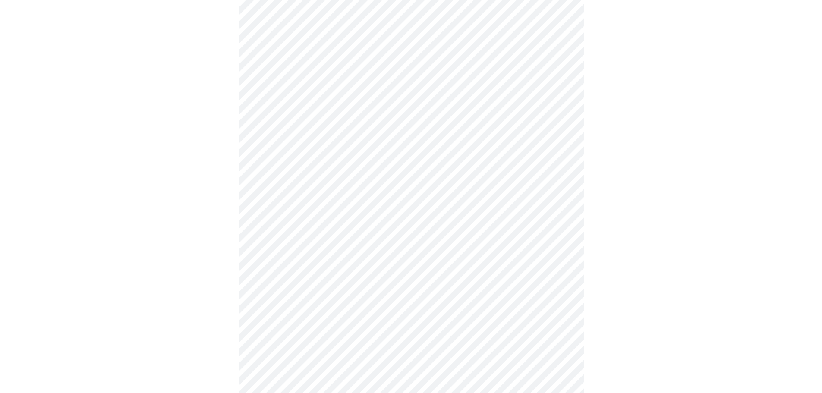
scroll to position [173, 0]
click at [361, 198] on body "MyMenopauseRx Appointments Messaging Labs Uploads Medications Community Refer a…" at bounding box center [414, 324] width 822 height 987
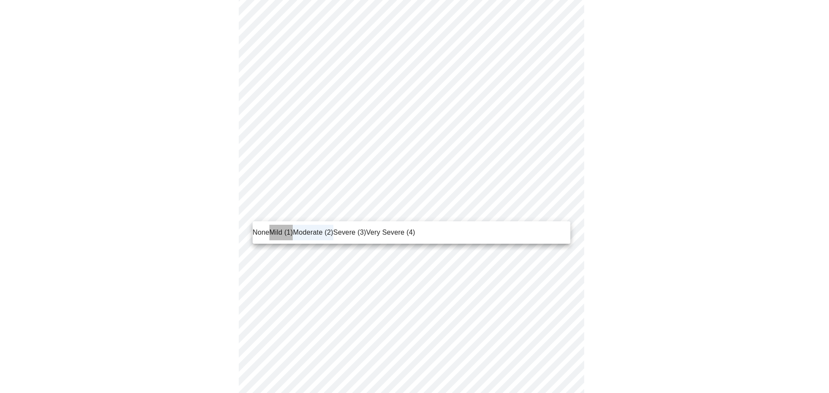
click at [272, 238] on li "Mild (1)" at bounding box center [281, 233] width 24 height 16
click at [322, 216] on body "MyMenopauseRx Appointments Messaging Labs Uploads Medications Community Refer a…" at bounding box center [414, 324] width 822 height 987
click at [319, 232] on span "Moderate (2)" at bounding box center [313, 233] width 40 height 10
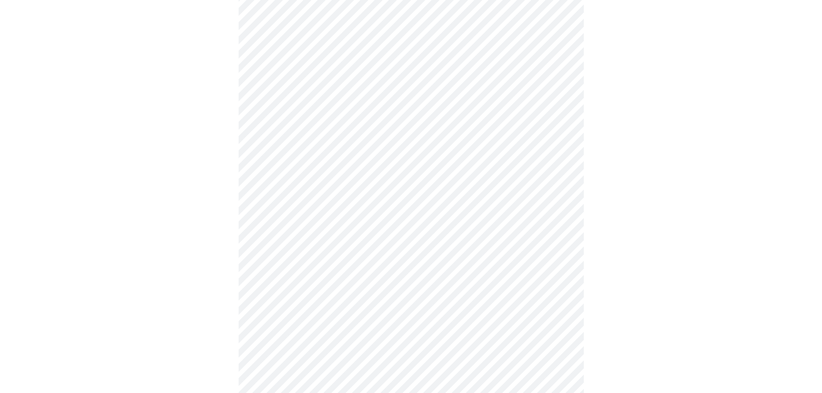
scroll to position [216, 0]
click at [496, 220] on body "MyMenopauseRx Appointments Messaging Labs Uploads Medications Community Refer a…" at bounding box center [414, 281] width 822 height 987
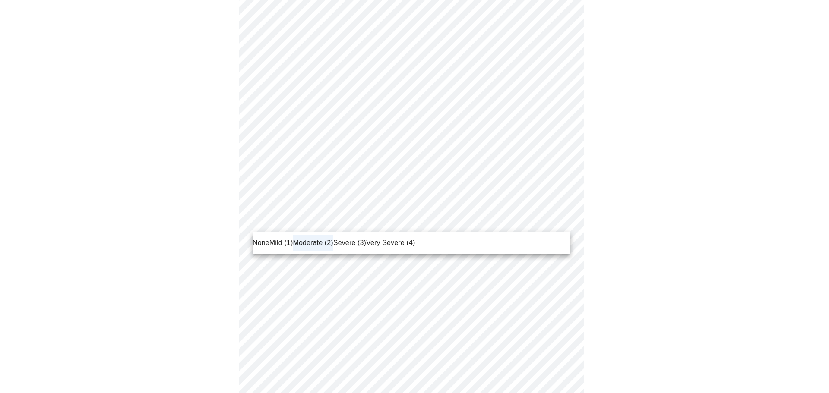
click at [354, 226] on div at bounding box center [414, 196] width 829 height 393
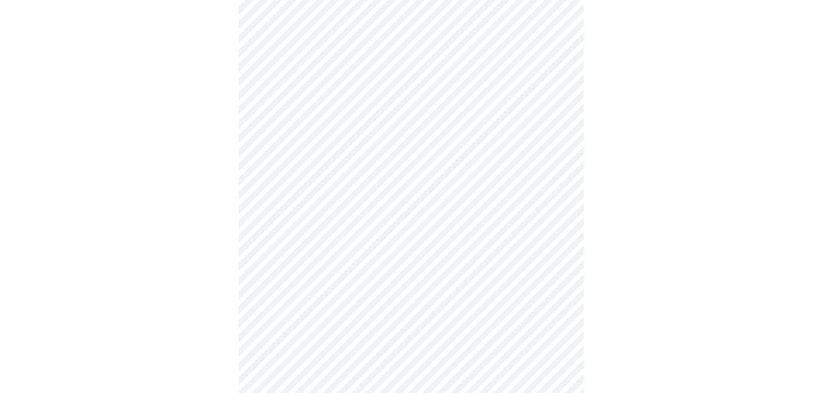
scroll to position [302, 0]
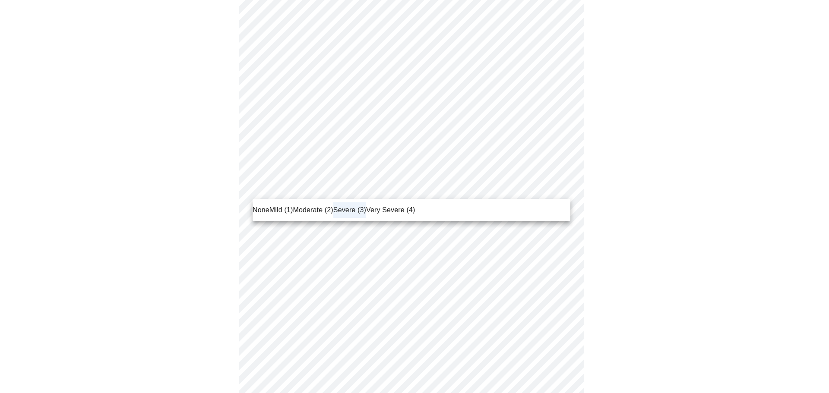
click at [372, 190] on body "MyMenopauseRx Appointments Messaging Labs Uploads Medications Community Refer a…" at bounding box center [414, 194] width 822 height 987
click at [671, 245] on div at bounding box center [414, 196] width 829 height 393
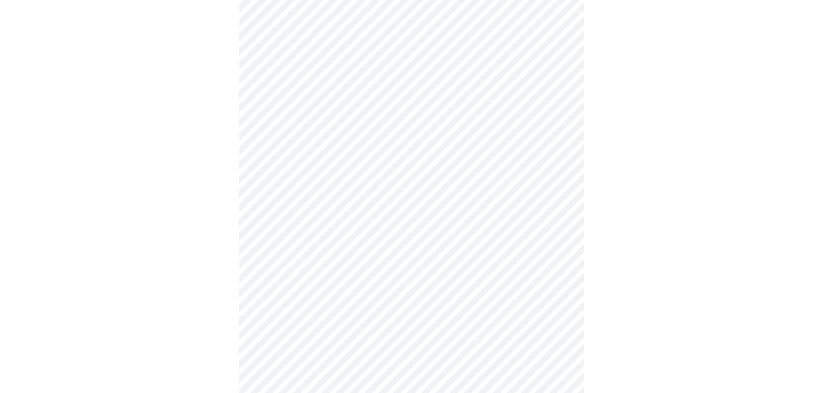
scroll to position [432, 0]
click at [388, 188] on body "MyMenopauseRx Appointments Messaging Labs Uploads Medications Community Refer a…" at bounding box center [414, 65] width 822 height 987
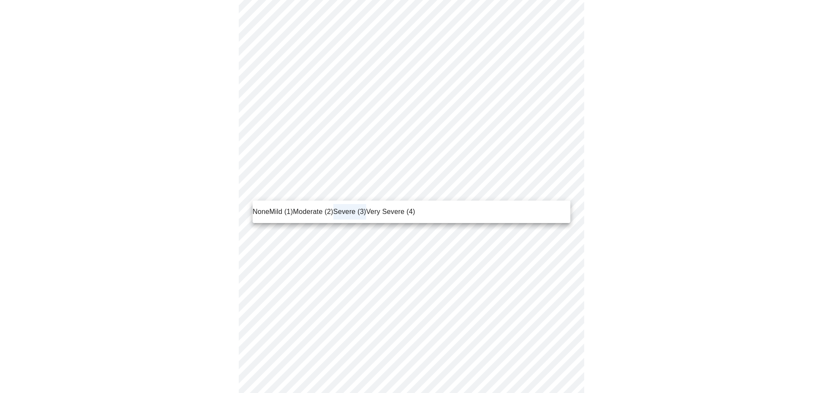
click at [317, 216] on span "Moderate (2)" at bounding box center [313, 212] width 40 height 10
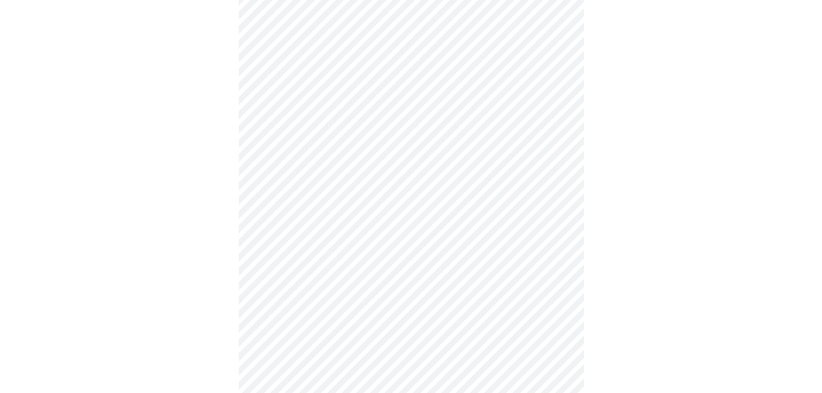
scroll to position [561, 0]
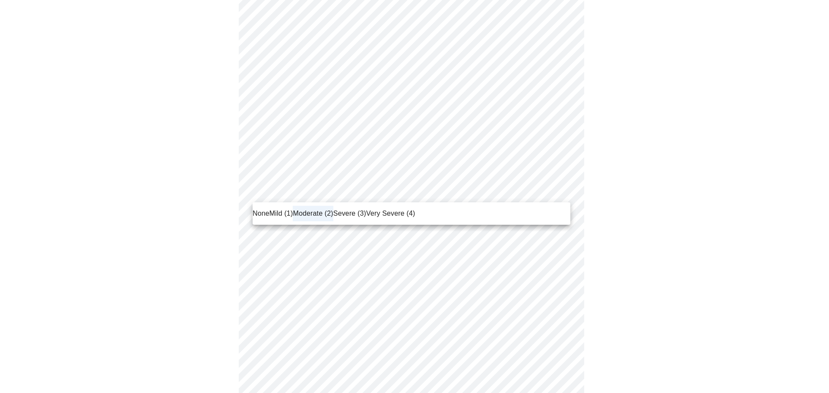
click at [283, 212] on span "Mild (1)" at bounding box center [281, 214] width 24 height 10
click at [350, 216] on span "Severe (3)" at bounding box center [349, 214] width 33 height 10
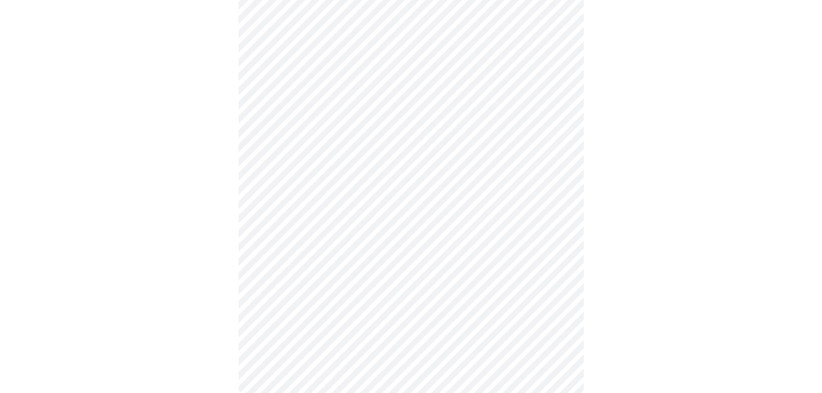
scroll to position [421, 0]
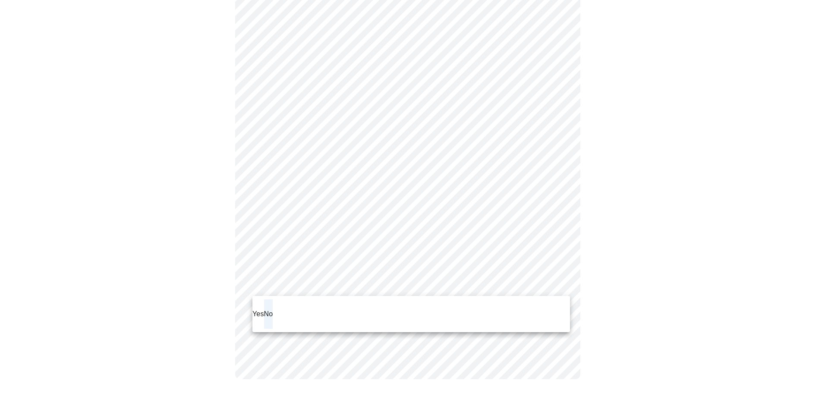
click at [257, 311] on p "Yes" at bounding box center [259, 314] width 12 height 10
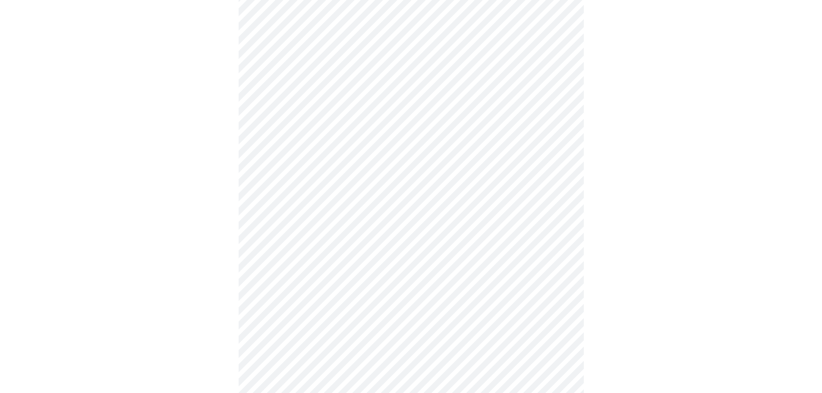
scroll to position [173, 0]
click at [563, 127] on body "MyMenopauseRx Appointments Messaging Labs Uploads Medications Community Refer a…" at bounding box center [414, 143] width 822 height 625
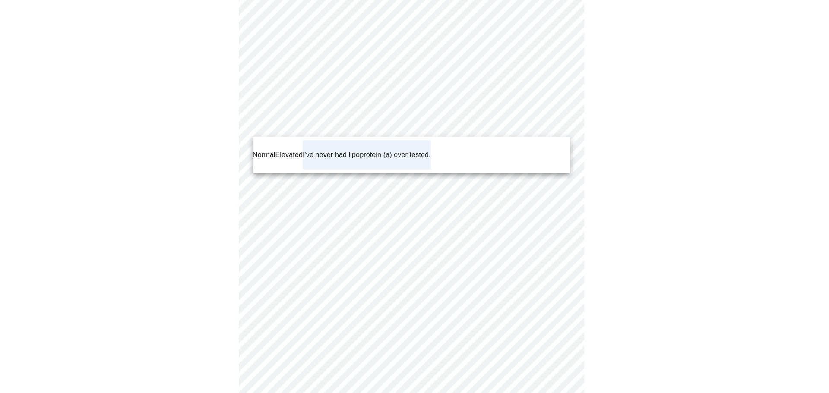
click at [600, 173] on div at bounding box center [414, 196] width 829 height 393
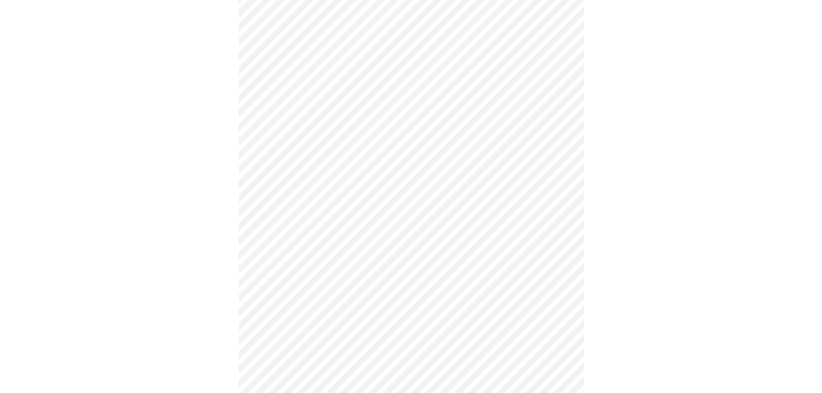
scroll to position [43, 0]
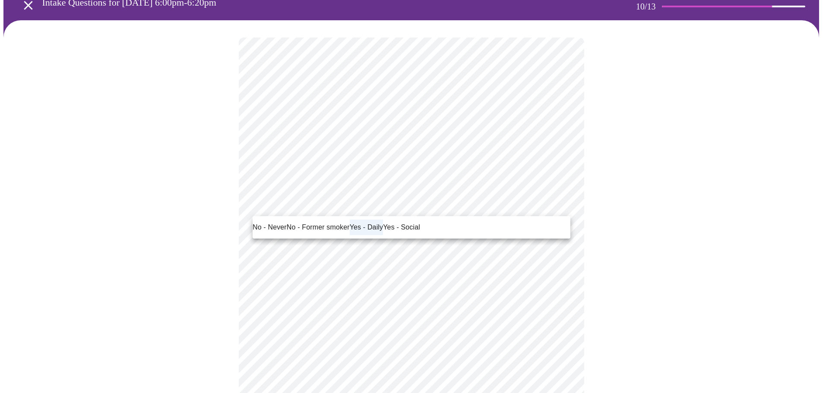
click at [661, 204] on div at bounding box center [414, 196] width 829 height 393
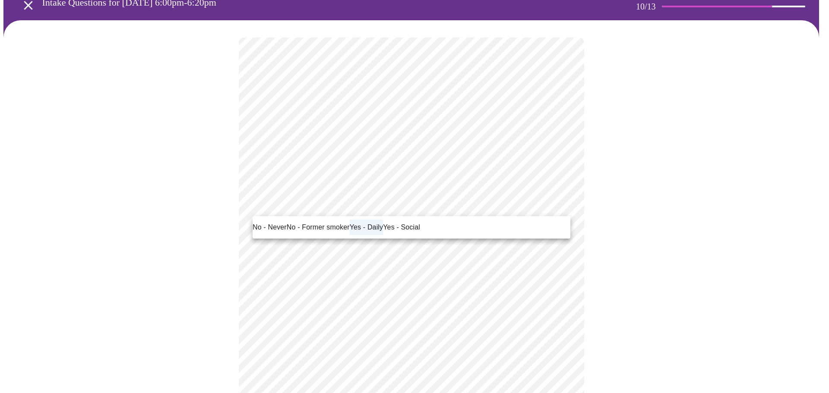
click at [628, 252] on div at bounding box center [414, 196] width 829 height 393
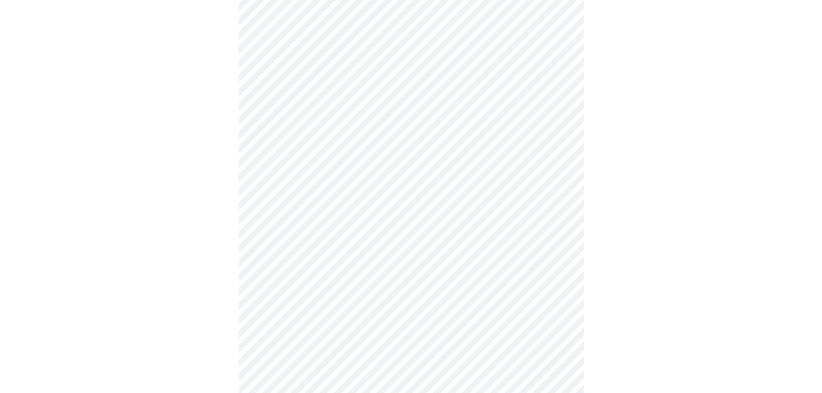
scroll to position [691, 0]
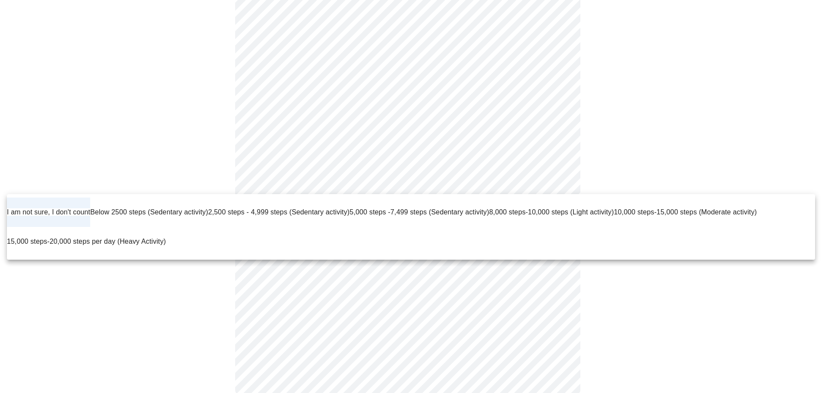
click at [677, 142] on div at bounding box center [414, 196] width 829 height 393
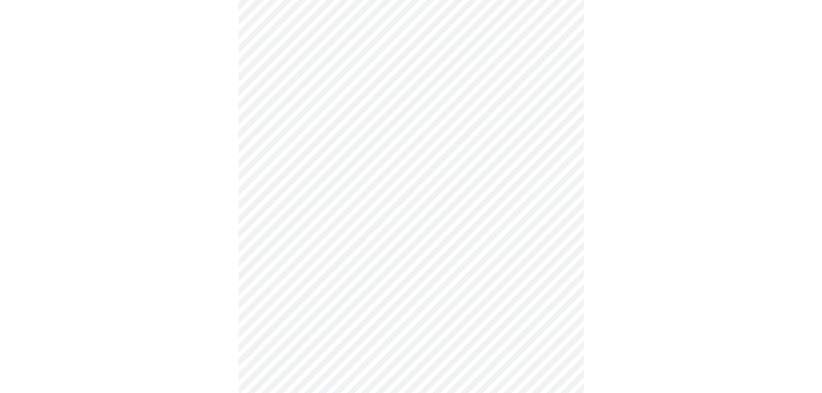
scroll to position [707, 0]
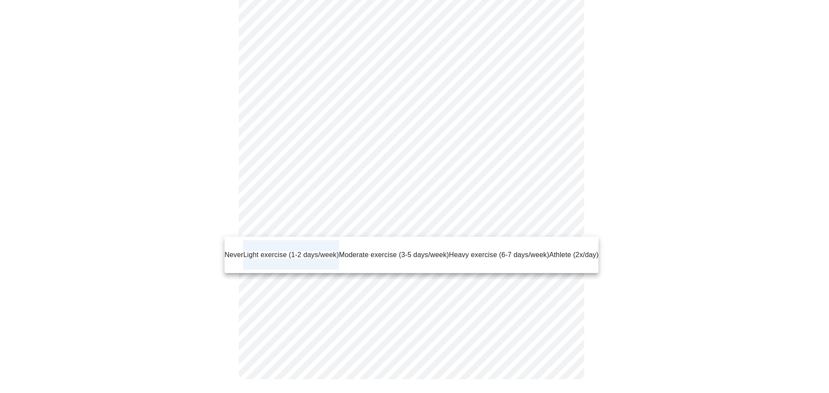
click at [644, 276] on div at bounding box center [414, 196] width 829 height 393
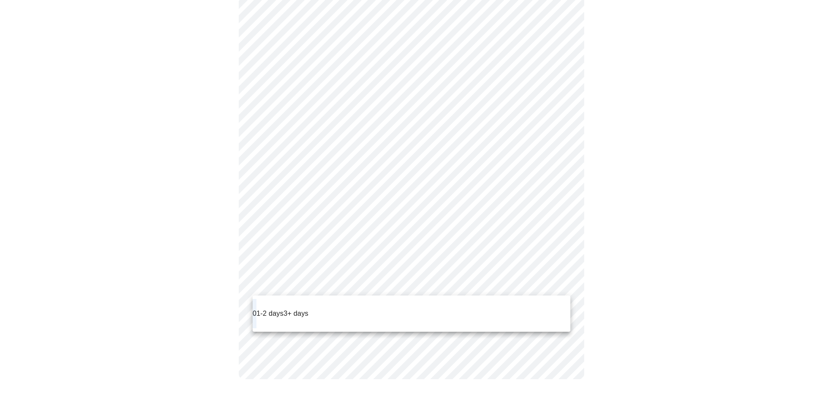
click at [597, 272] on div at bounding box center [414, 196] width 829 height 393
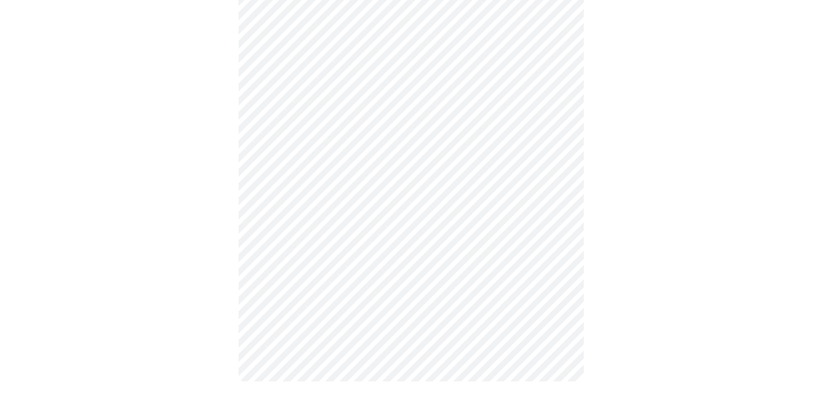
scroll to position [256, 0]
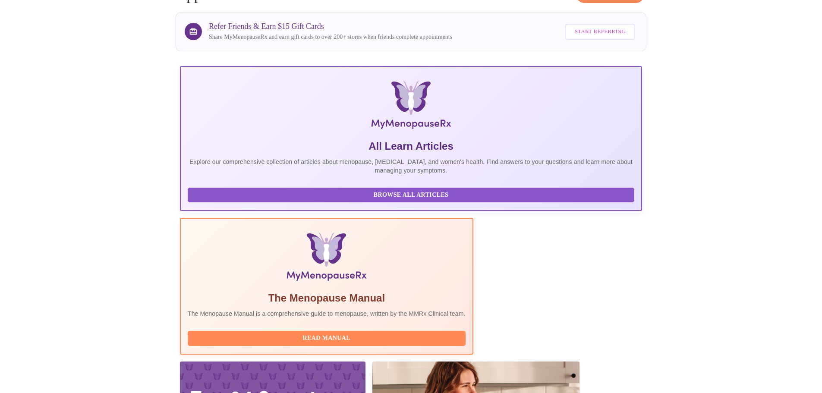
scroll to position [79, 0]
